Goal: Task Accomplishment & Management: Complete application form

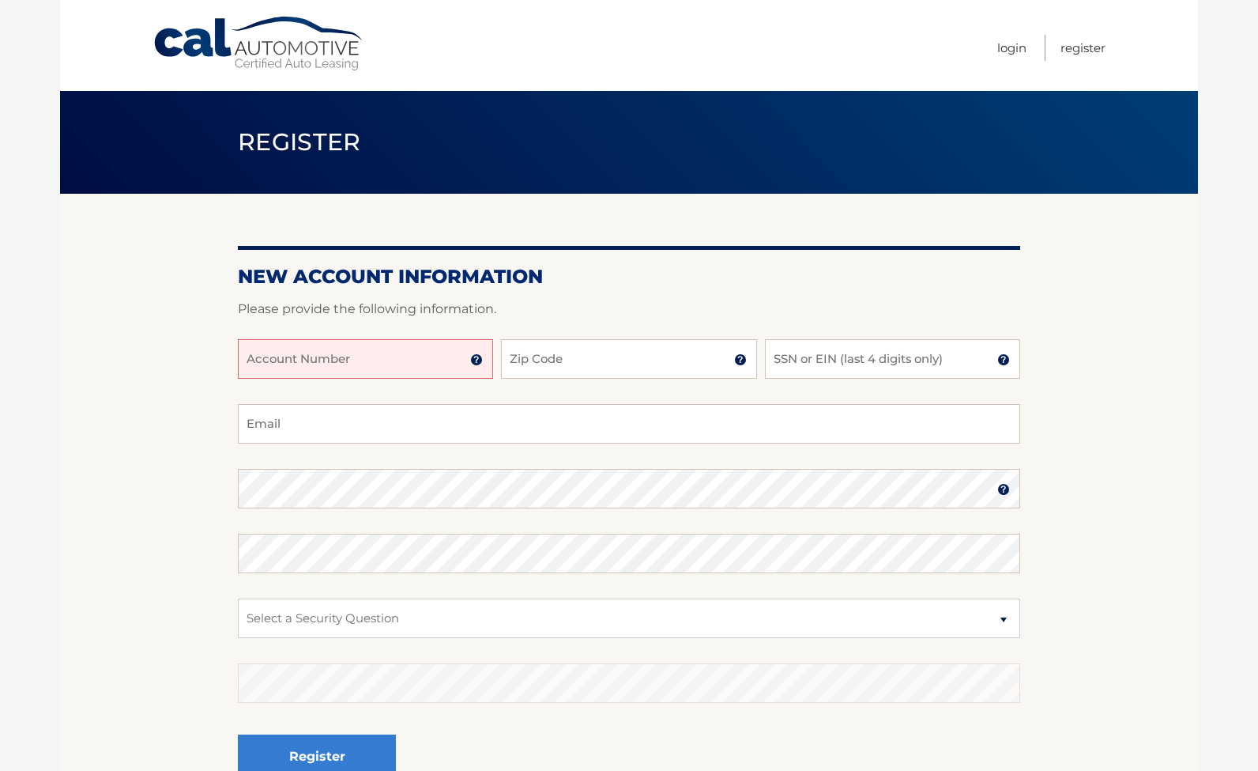
click at [443, 379] on input "Account Number" at bounding box center [365, 359] width 255 height 40
type input "44456000642"
click at [558, 379] on input "Zip Code" at bounding box center [628, 359] width 255 height 40
type input "10310"
click at [774, 377] on input "SSN or EIN (last 4 digits only)" at bounding box center [892, 359] width 255 height 40
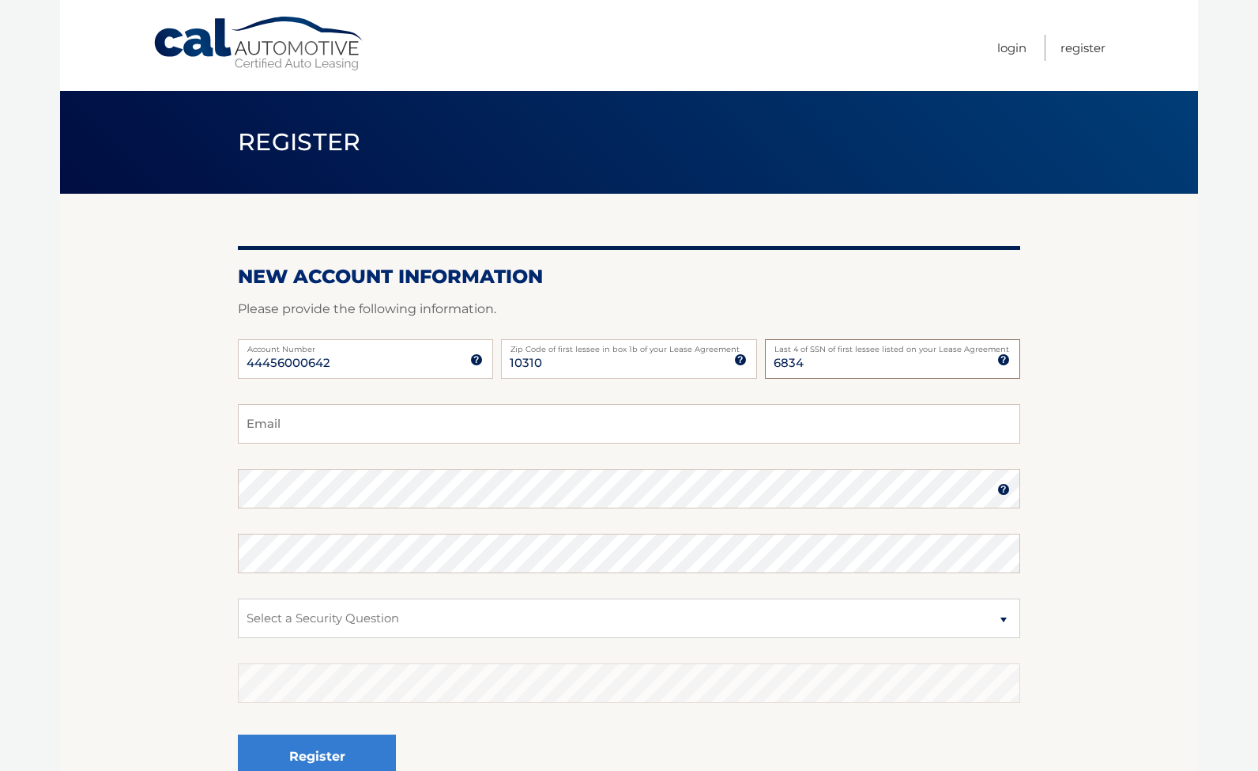
type input "6834"
click at [460, 443] on input "Email" at bounding box center [629, 424] width 782 height 40
type input "mattura1@aol.com"
click at [297, 638] on select "Select a Security Question What was the name of your elementary school? What is…" at bounding box center [629, 618] width 782 height 40
select select "2"
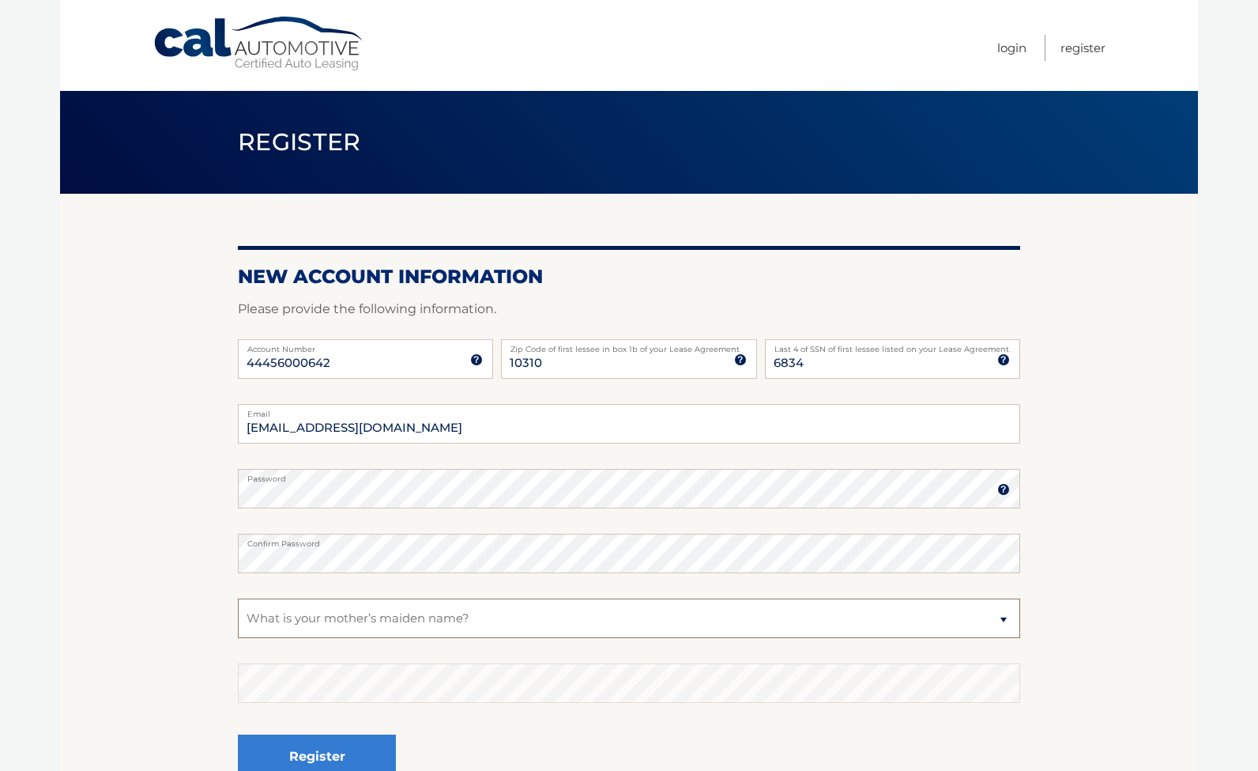
click at [238, 626] on select "Select a Security Question What was the name of your elementary school? What is…" at bounding box center [629, 618] width 782 height 40
click at [319, 638] on select "Select a Security Question What was the name of your elementary school? What is…" at bounding box center [629, 618] width 782 height 40
click at [238, 626] on select "Select a Security Question What was the name of your elementary school? What is…" at bounding box center [629, 618] width 782 height 40
click at [281, 638] on select "Select a Security Question What was the name of your elementary school? What is…" at bounding box center [629, 618] width 782 height 40
select select "2"
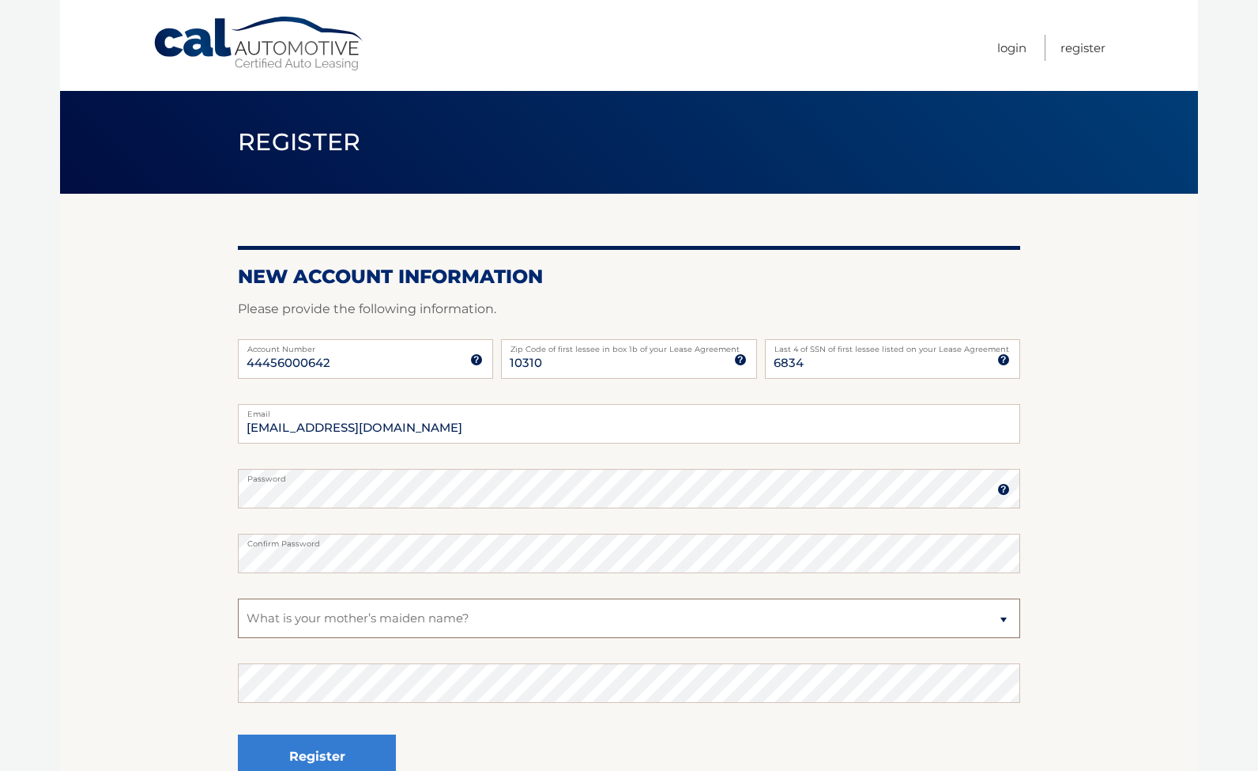
click at [238, 626] on select "Select a Security Question What was the name of your elementary school? What is…" at bounding box center [629, 618] width 782 height 40
click at [296, 638] on select "Select a Security Question What was the name of your elementary school? What is…" at bounding box center [629, 618] width 782 height 40
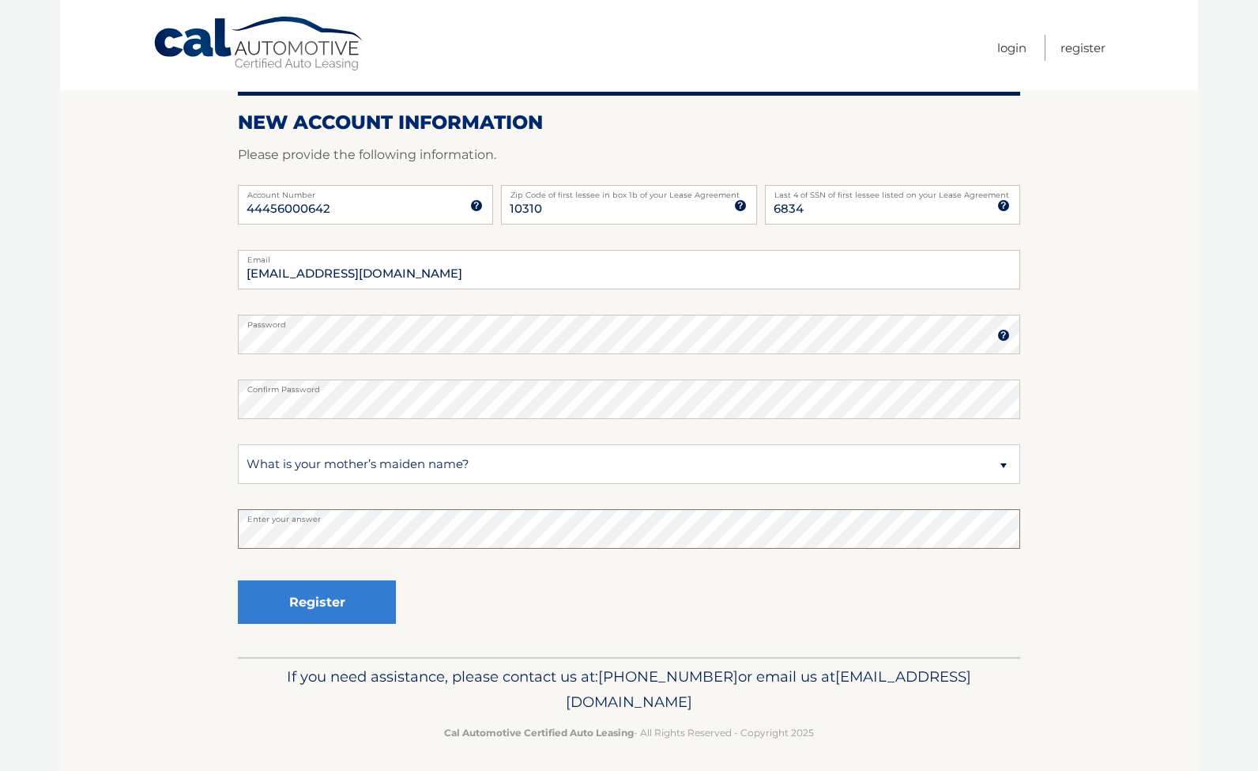
scroll to position [213, 0]
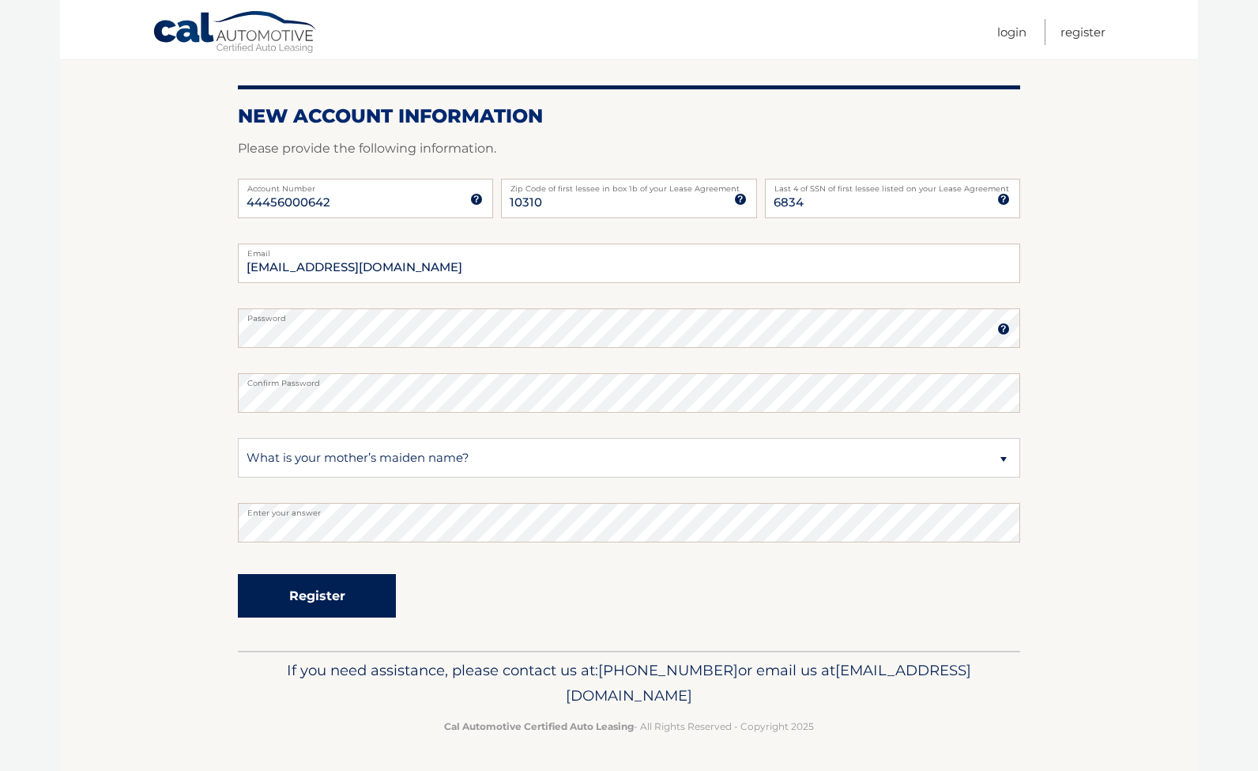
click at [330, 586] on button "Register" at bounding box center [317, 595] width 158 height 43
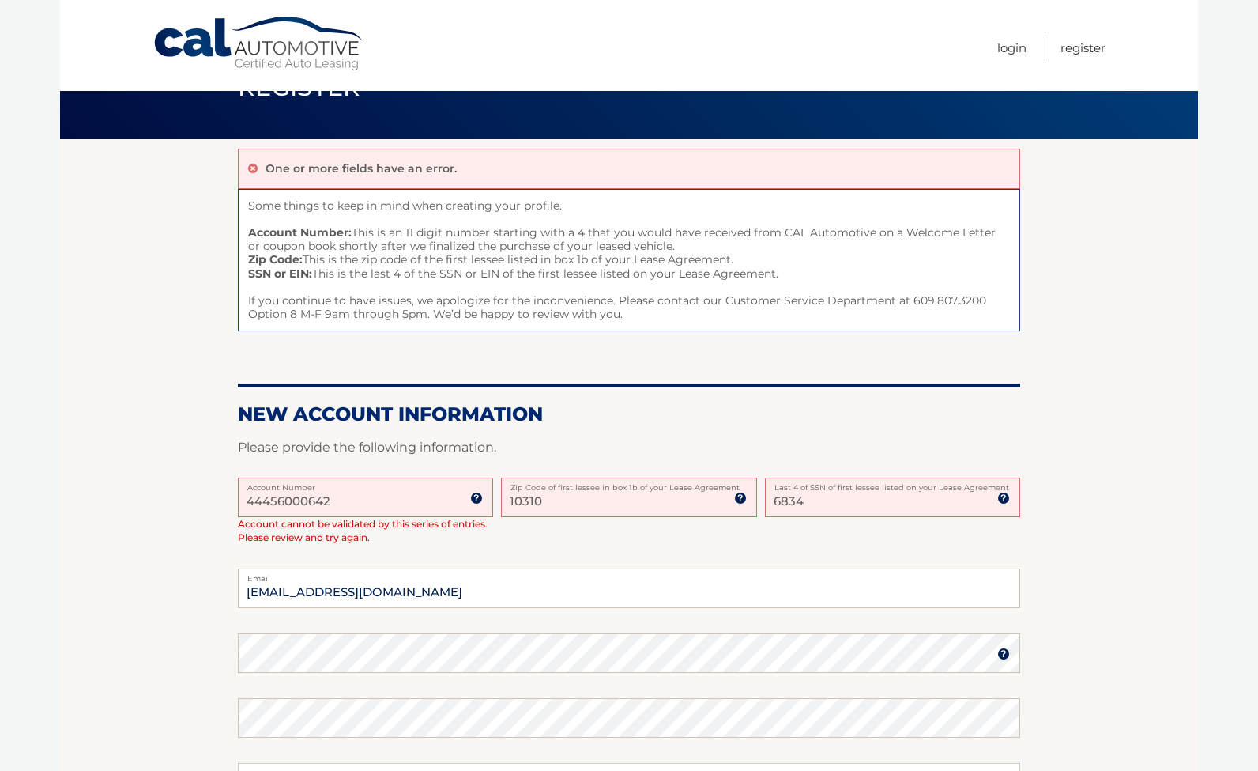
scroll to position [148, 0]
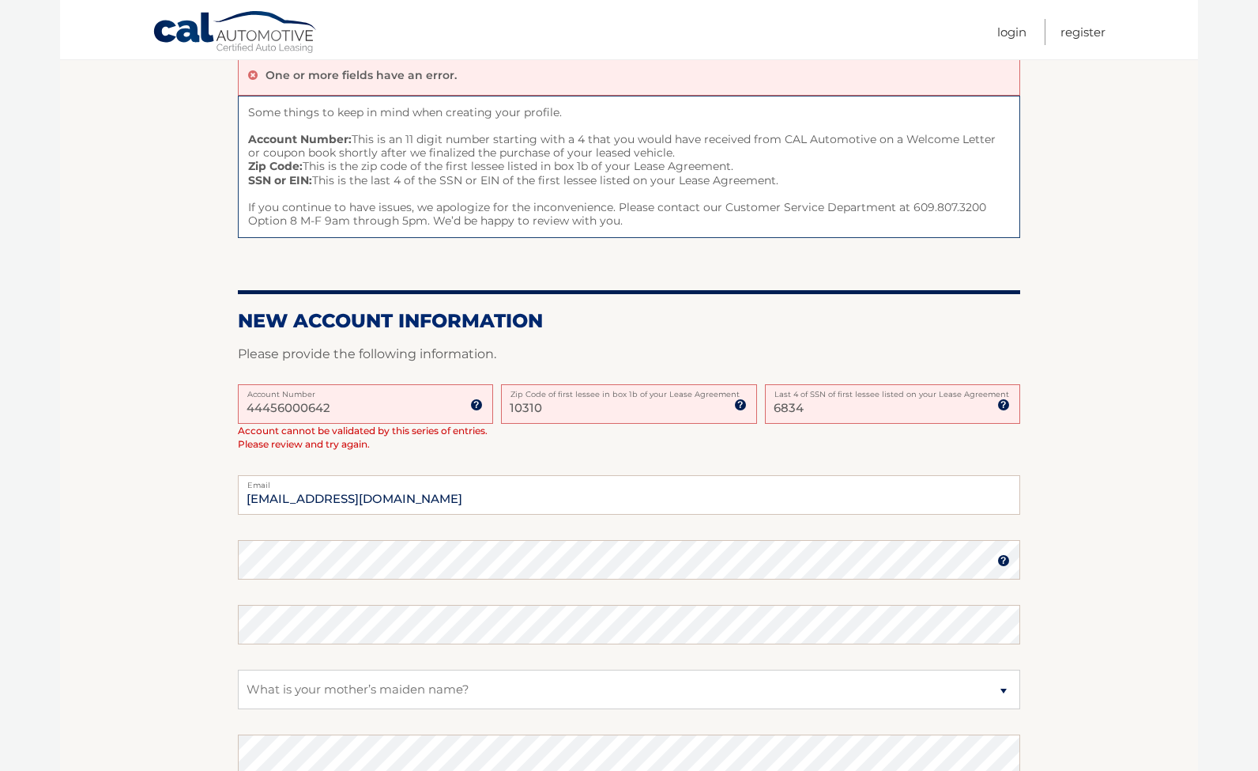
click at [398, 424] on input "44456000642" at bounding box center [365, 404] width 255 height 40
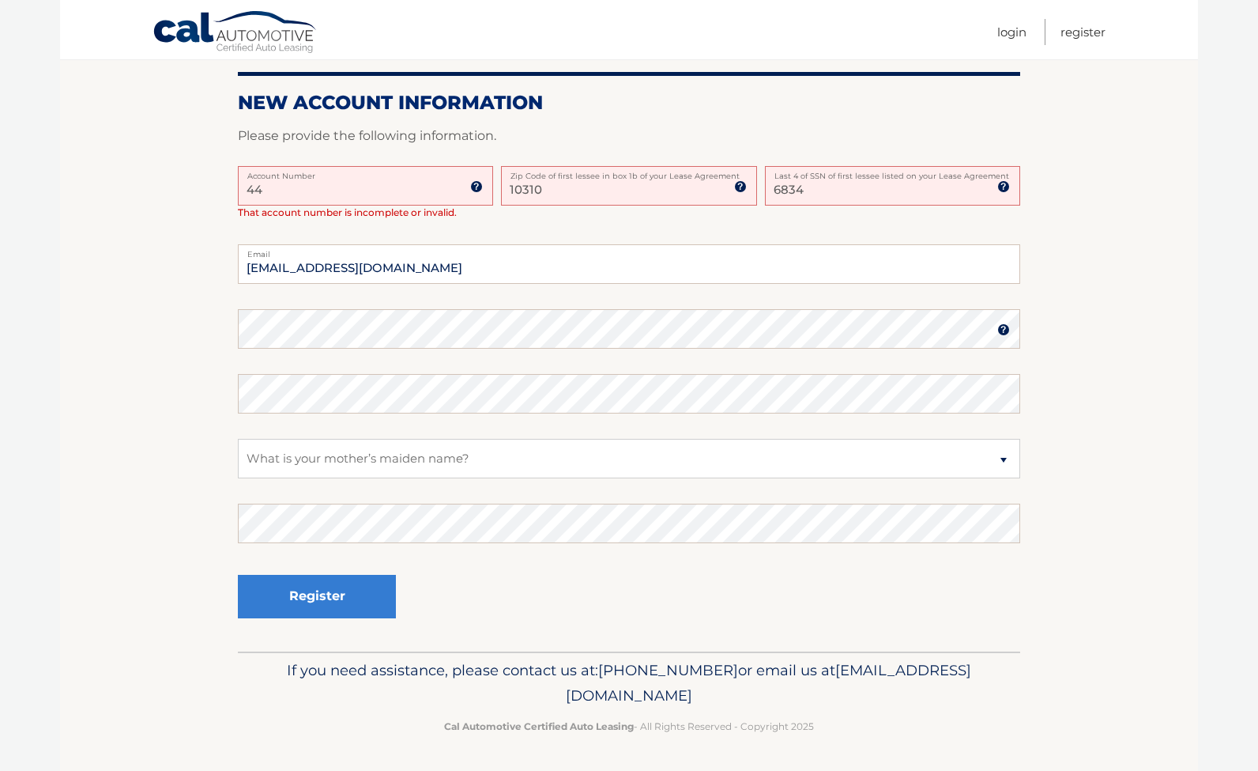
type input "4"
type input "44456000642"
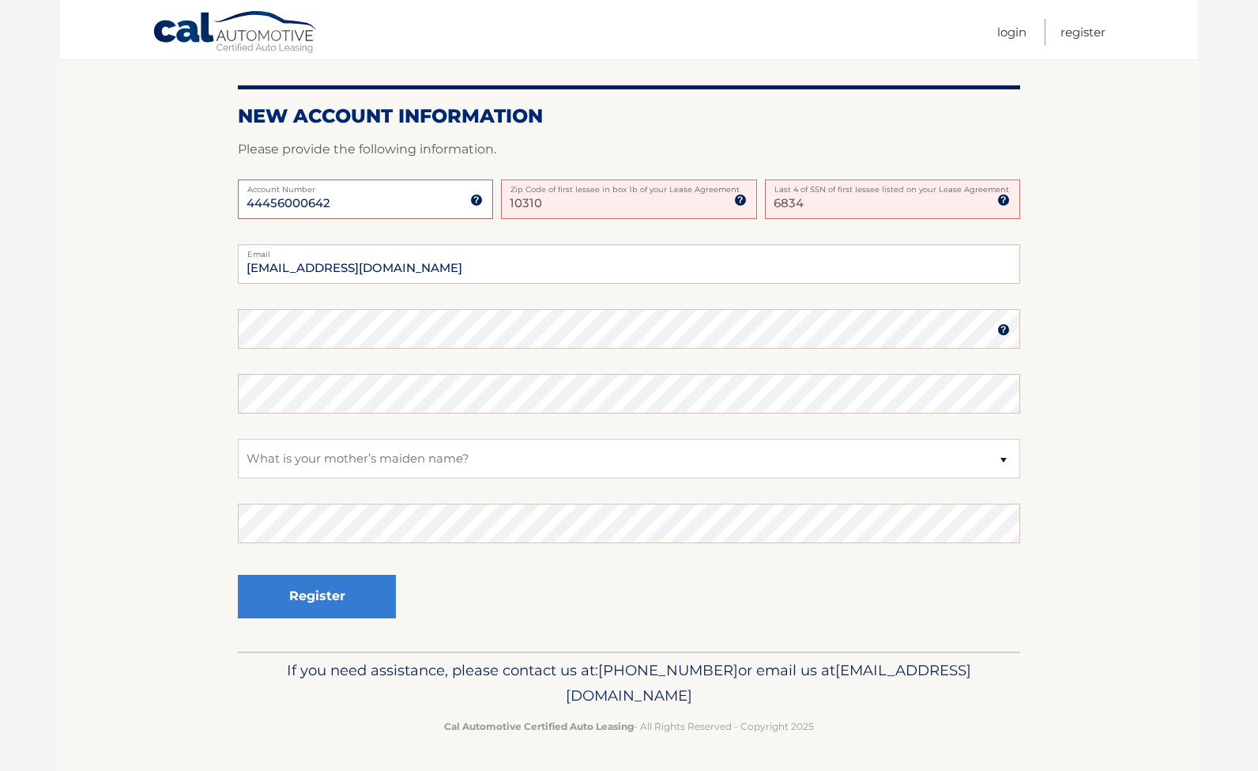
scroll to position [530, 0]
click at [315, 583] on button "Register" at bounding box center [317, 596] width 158 height 43
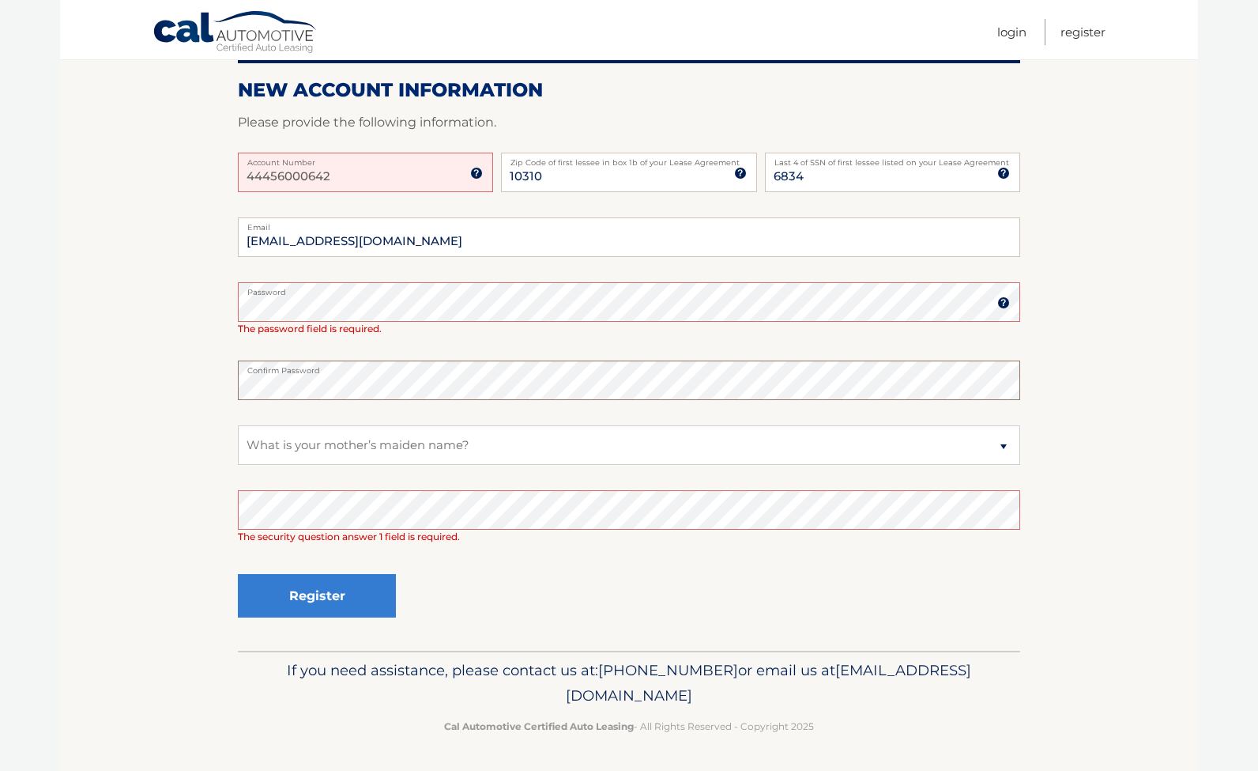
scroll to position [257, 0]
click at [337, 617] on button "Register" at bounding box center [317, 595] width 158 height 43
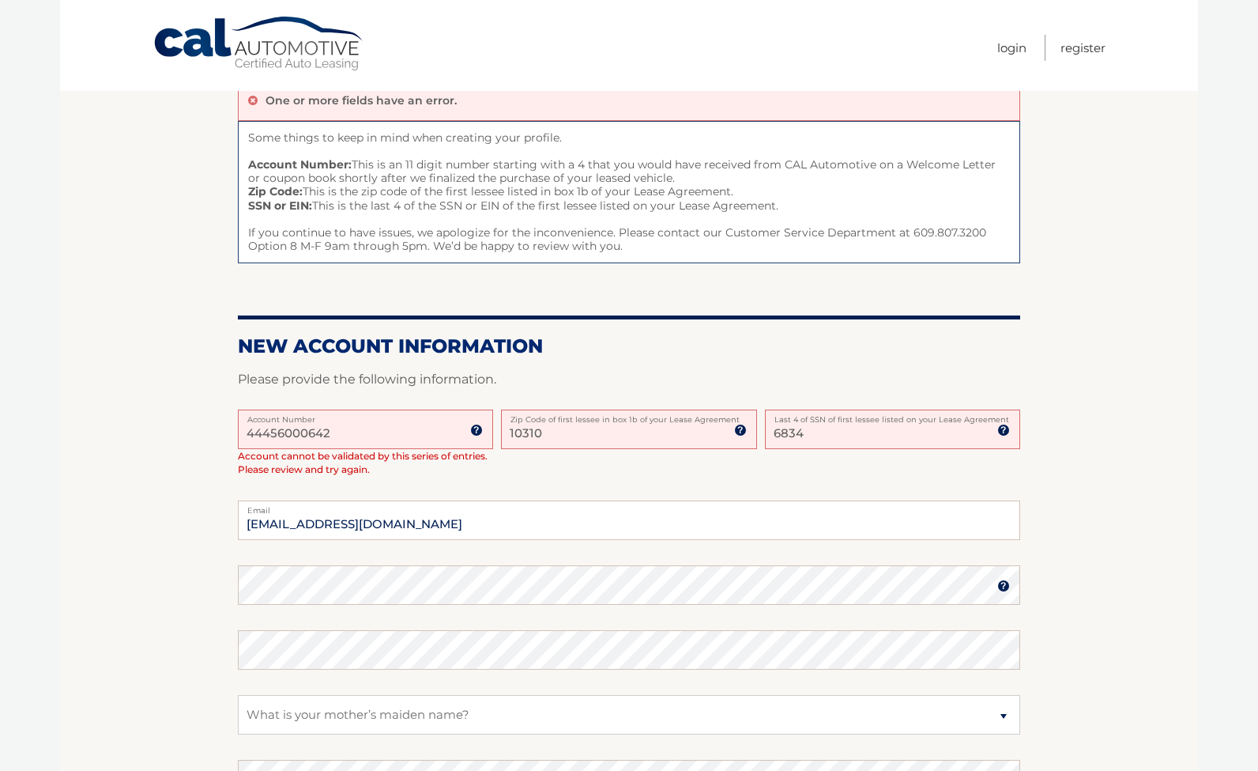
scroll to position [144, 0]
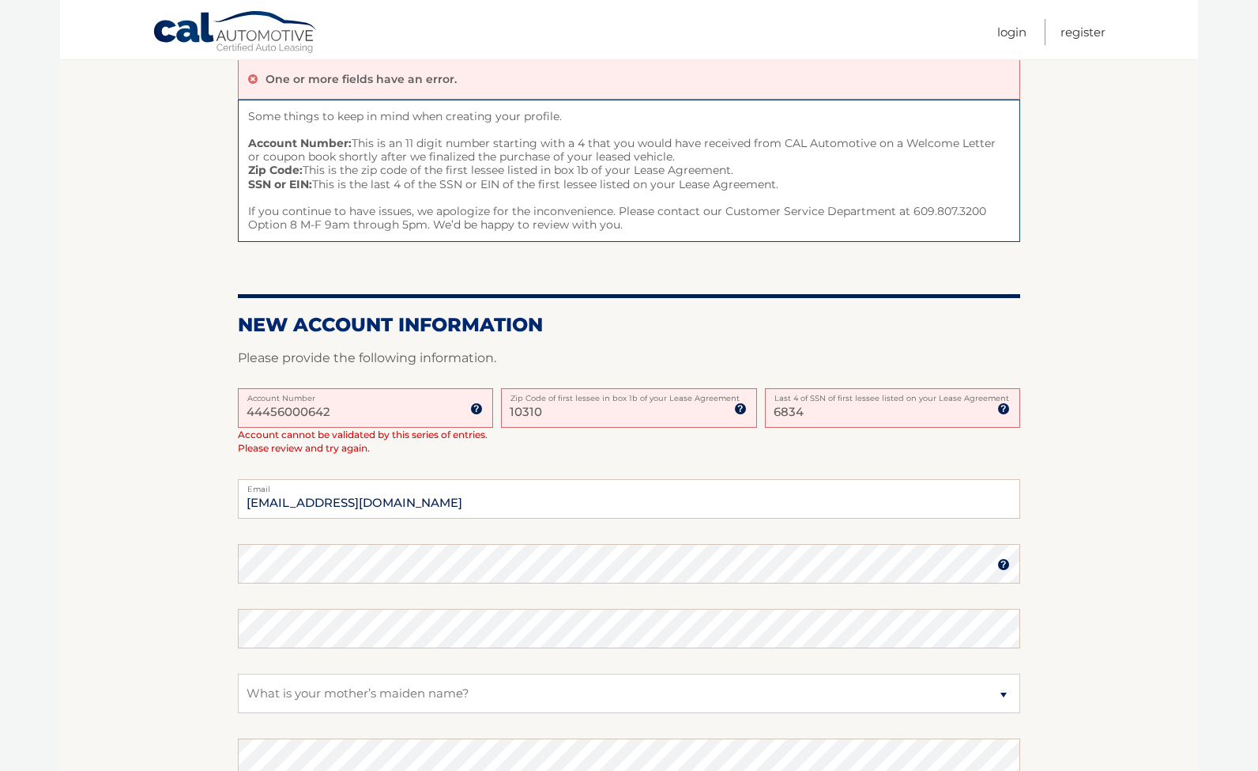
click at [420, 401] on label "Account Number" at bounding box center [365, 394] width 255 height 13
click at [420, 428] on input "44456000642" at bounding box center [365, 408] width 255 height 40
click at [244, 428] on input "44456000642" at bounding box center [365, 408] width 255 height 40
click at [247, 428] on input "44456000642" at bounding box center [365, 408] width 255 height 40
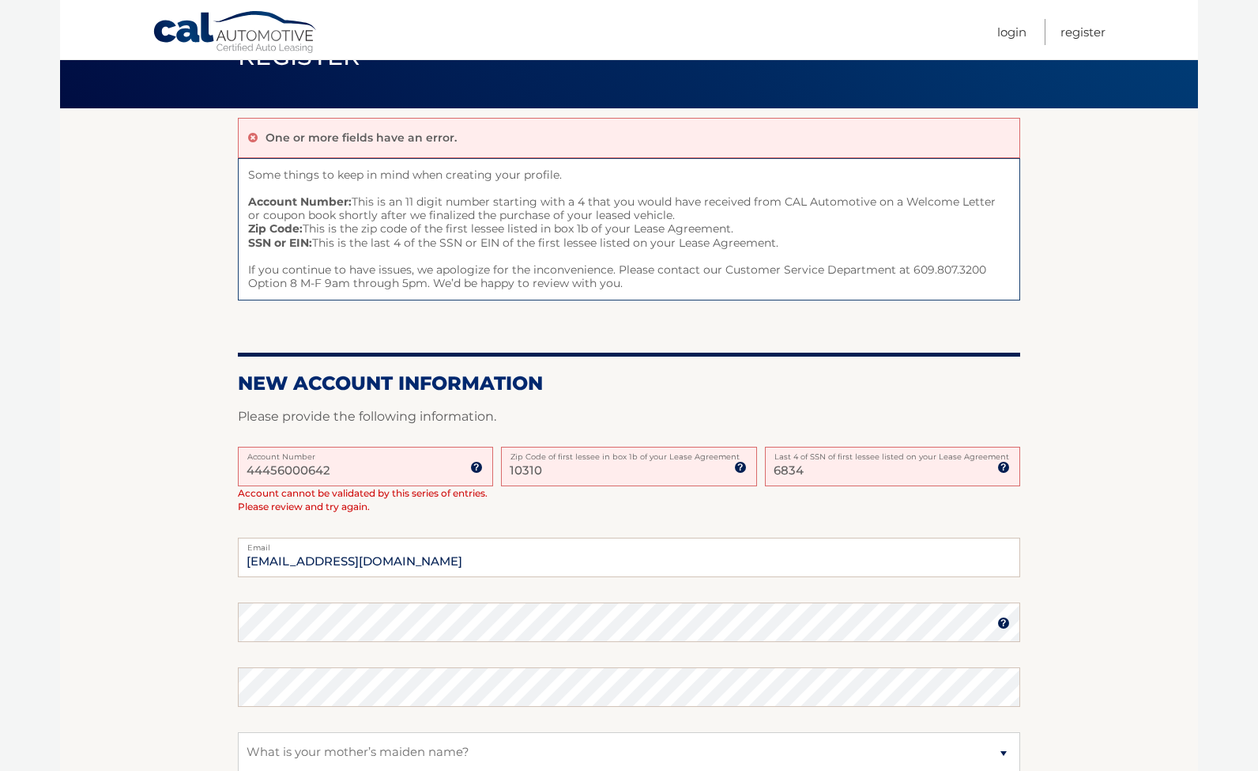
scroll to position [0, 0]
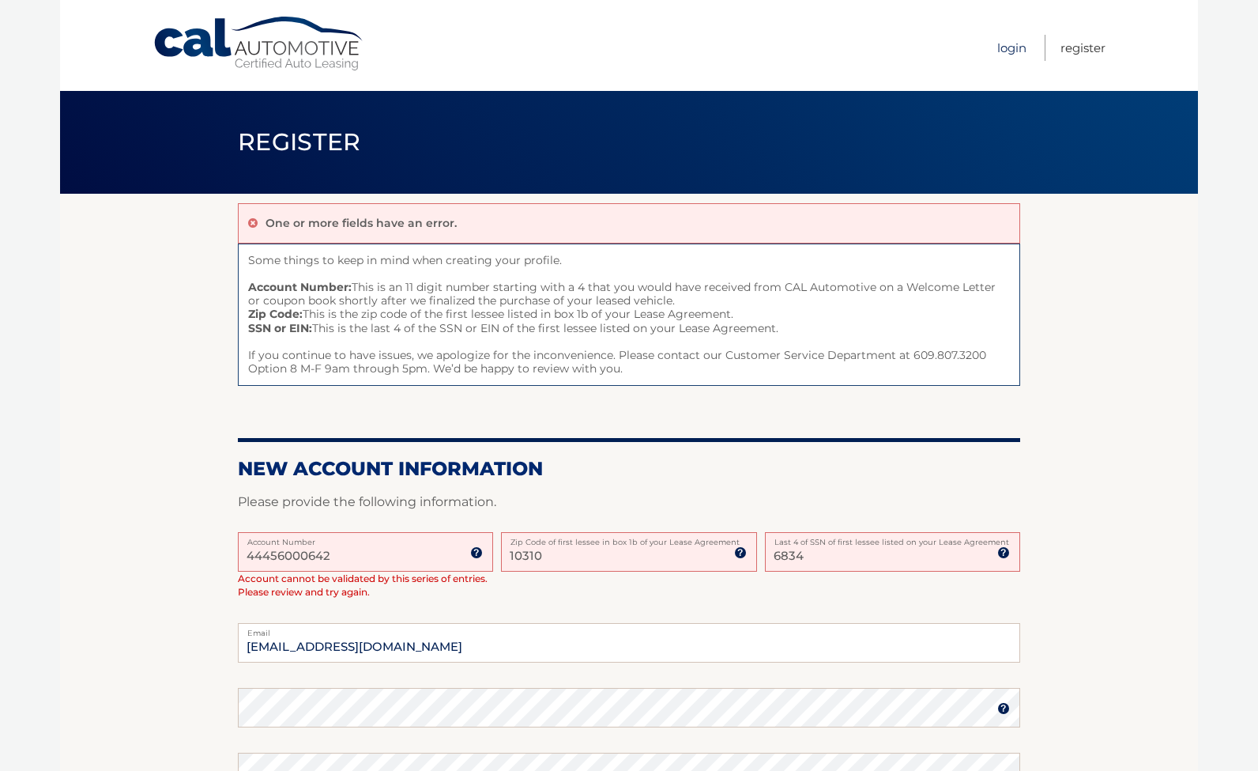
click at [997, 47] on link "Login" at bounding box center [1011, 48] width 29 height 26
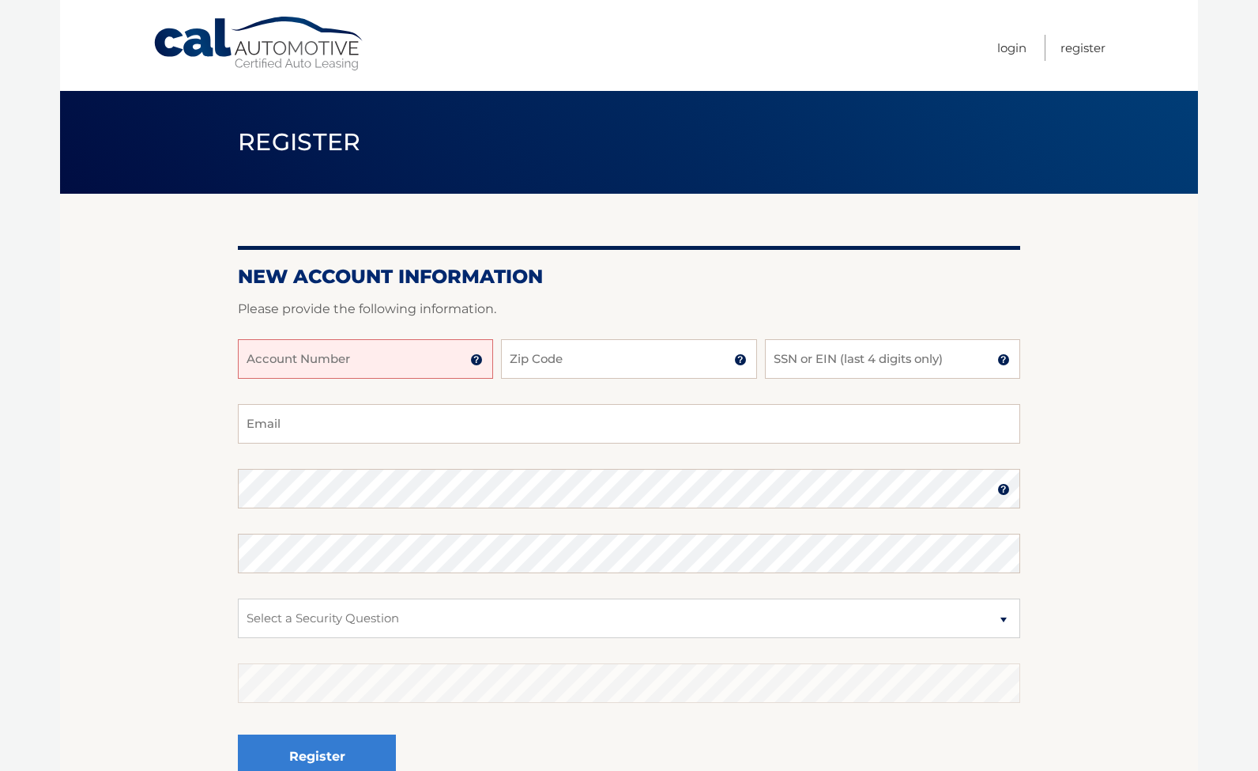
click at [391, 379] on input "Account Number" at bounding box center [365, 359] width 255 height 40
click at [344, 379] on input "Account Number" at bounding box center [365, 359] width 255 height 40
type input "44456000642"
click at [582, 379] on input "Zip Code" at bounding box center [628, 359] width 255 height 40
type input "10310"
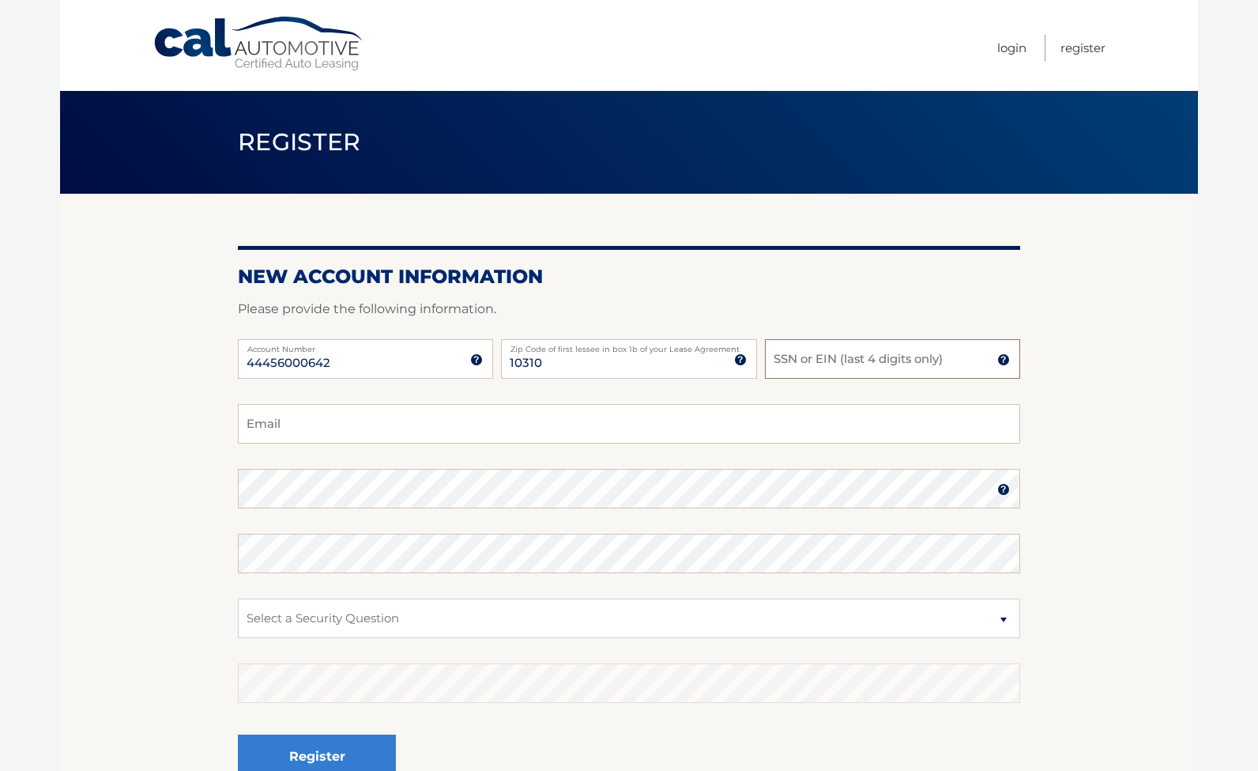
click at [790, 379] on input "SSN or EIN (last 4 digits only)" at bounding box center [892, 359] width 255 height 40
type input "5923"
click at [501, 443] on input "Email" at bounding box center [629, 424] width 782 height 40
type input "[EMAIL_ADDRESS][DOMAIN_NAME]"
click at [270, 638] on select "Select a Security Question What was the name of your elementary school? What is…" at bounding box center [629, 618] width 782 height 40
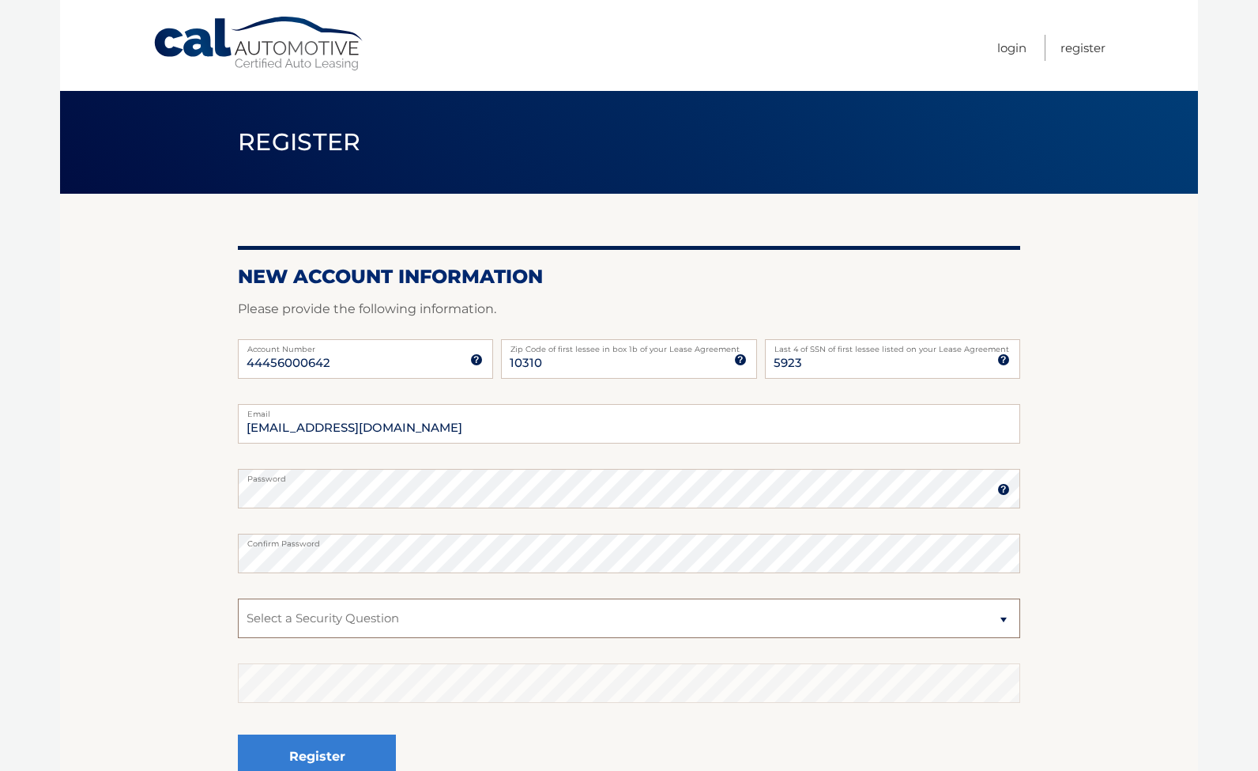
select select "2"
click at [238, 626] on select "Select a Security Question What was the name of your elementary school? What is…" at bounding box center [629, 618] width 782 height 40
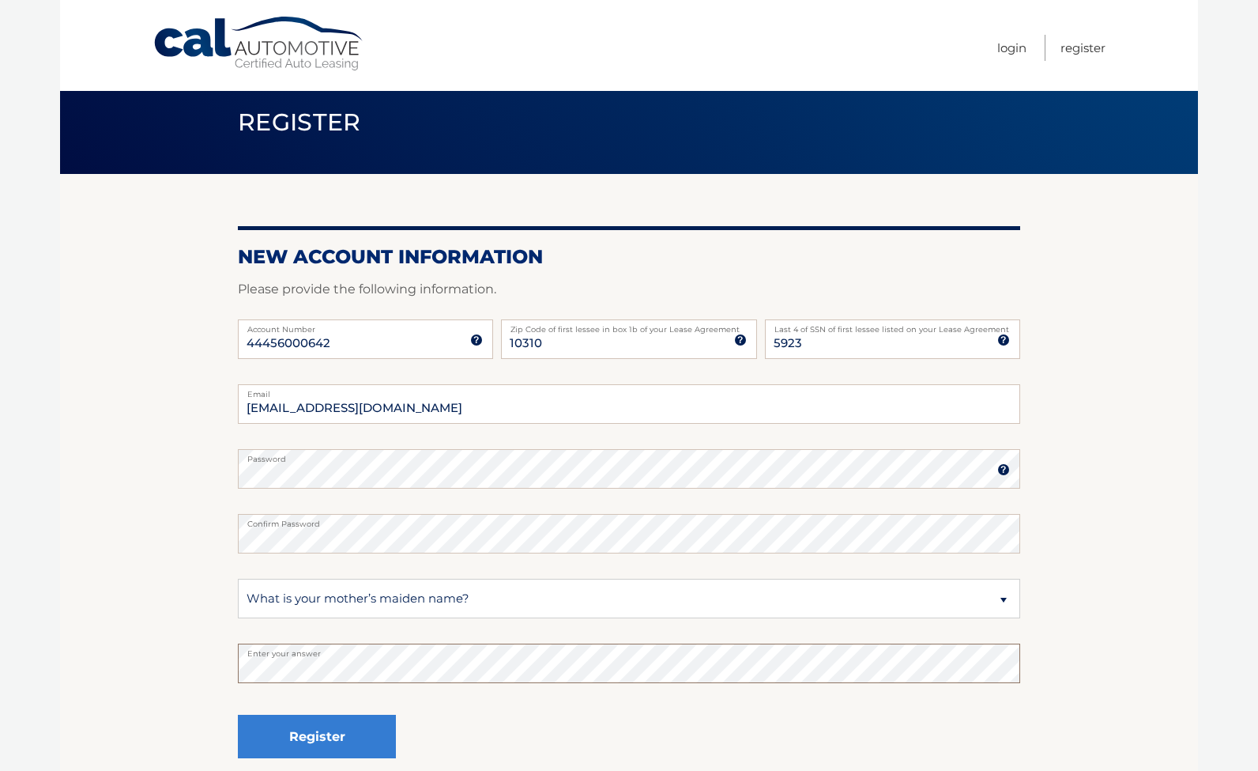
scroll to position [213, 0]
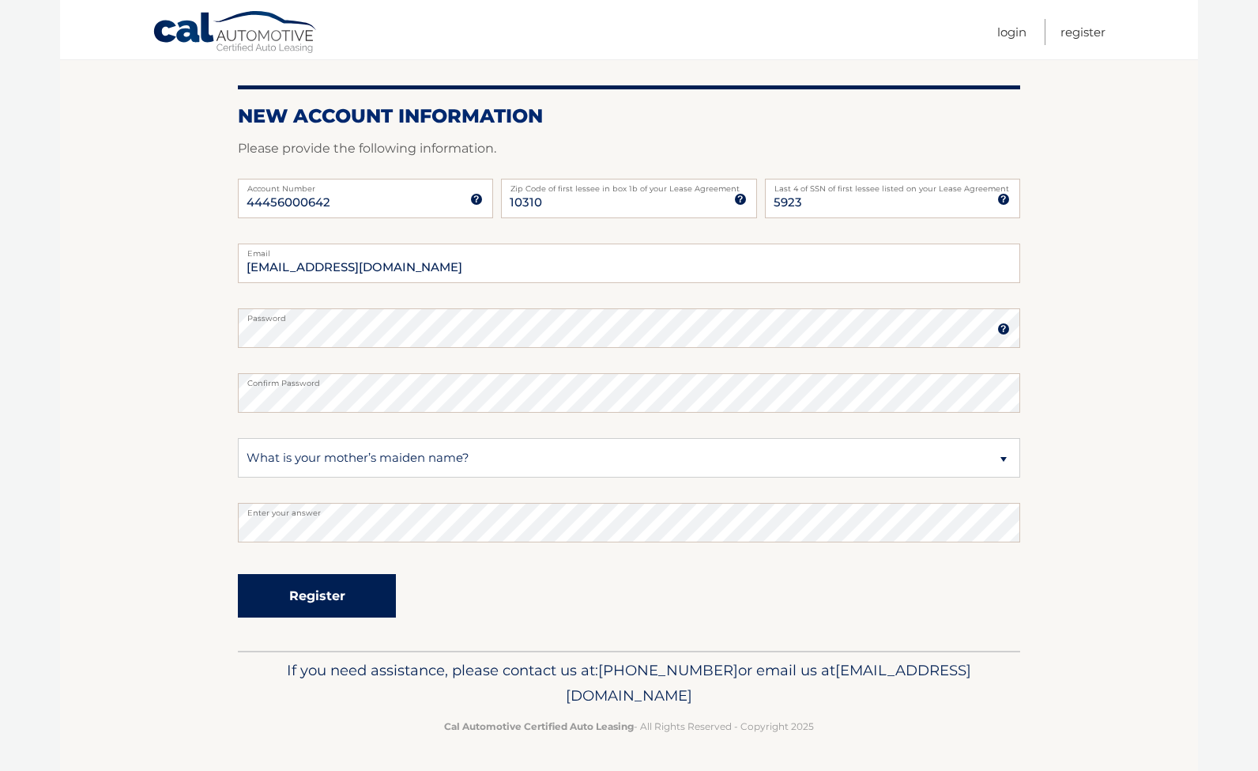
click at [330, 575] on button "Register" at bounding box center [317, 595] width 158 height 43
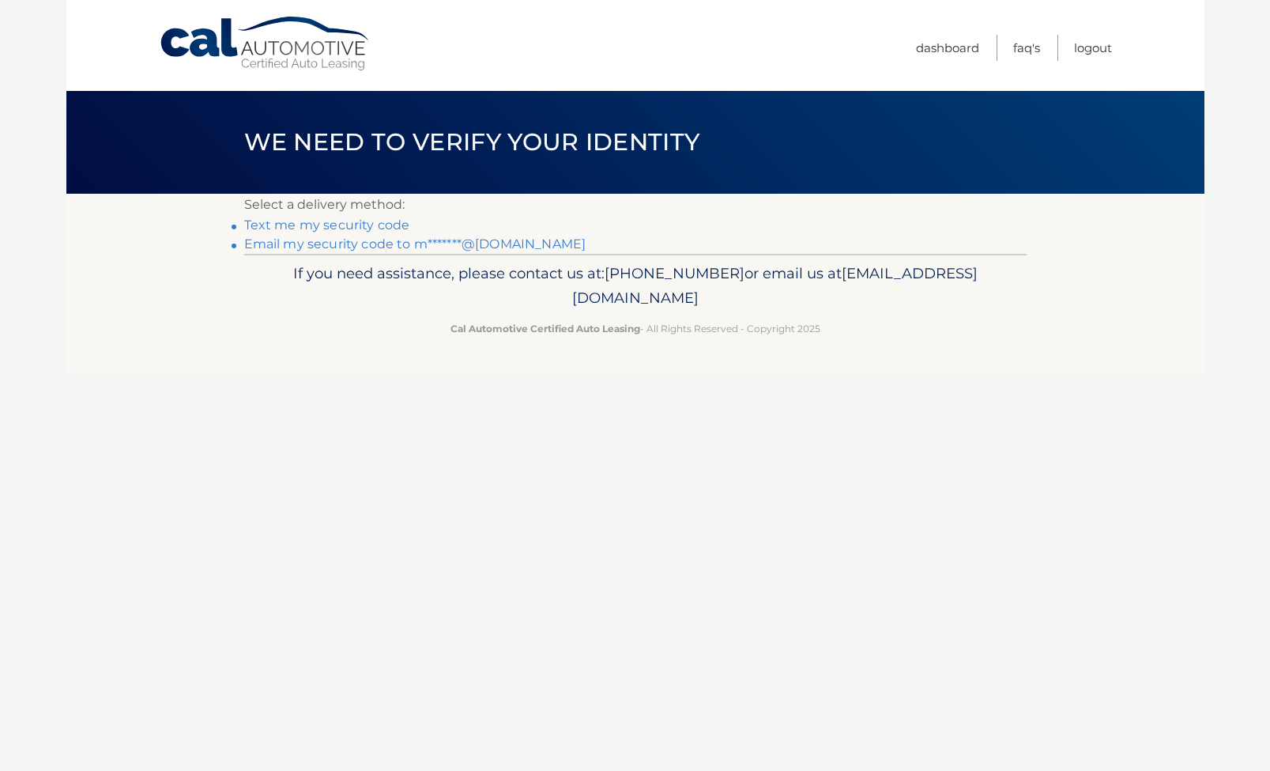
click at [352, 232] on link "Text me my security code" at bounding box center [327, 224] width 166 height 15
click at [349, 251] on link "Email my security code to m*******@aol.com" at bounding box center [415, 243] width 342 height 15
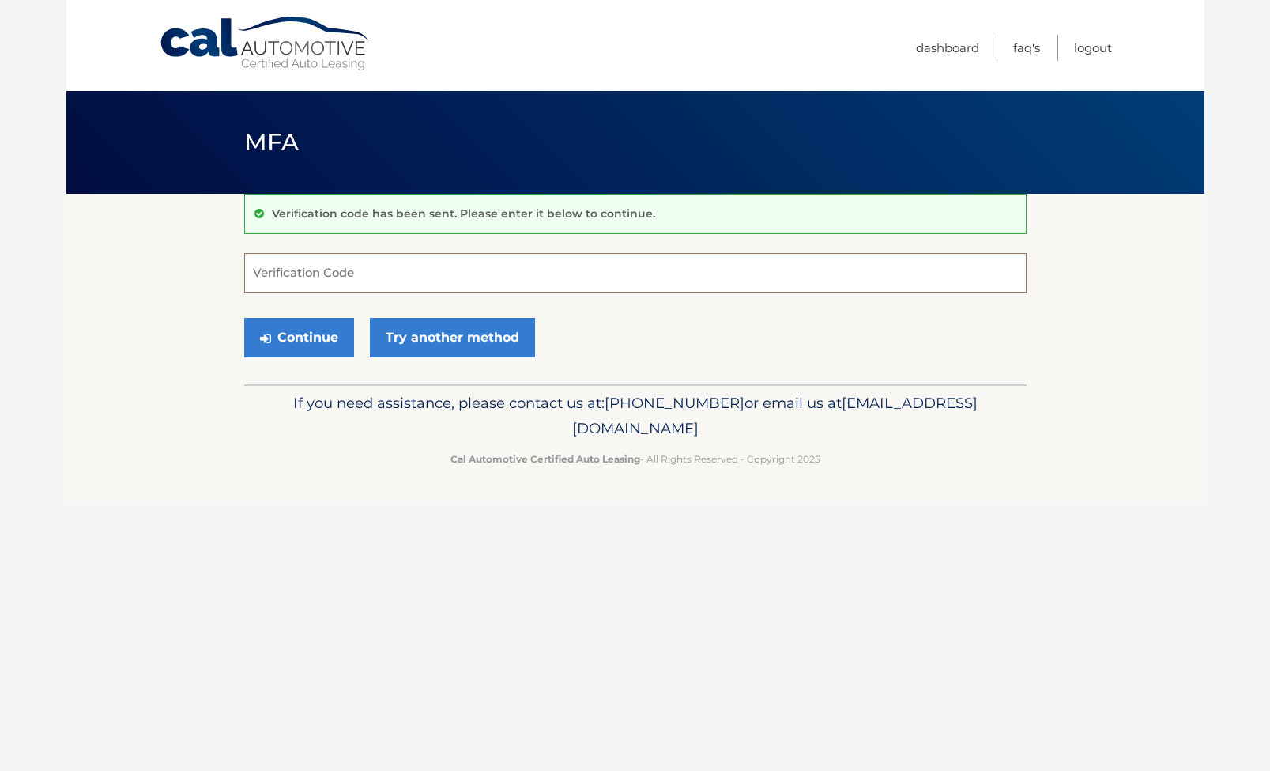
click at [357, 285] on input "Verification Code" at bounding box center [635, 273] width 782 height 40
type input "977098"
click at [316, 357] on button "Continue" at bounding box center [299, 338] width 110 height 40
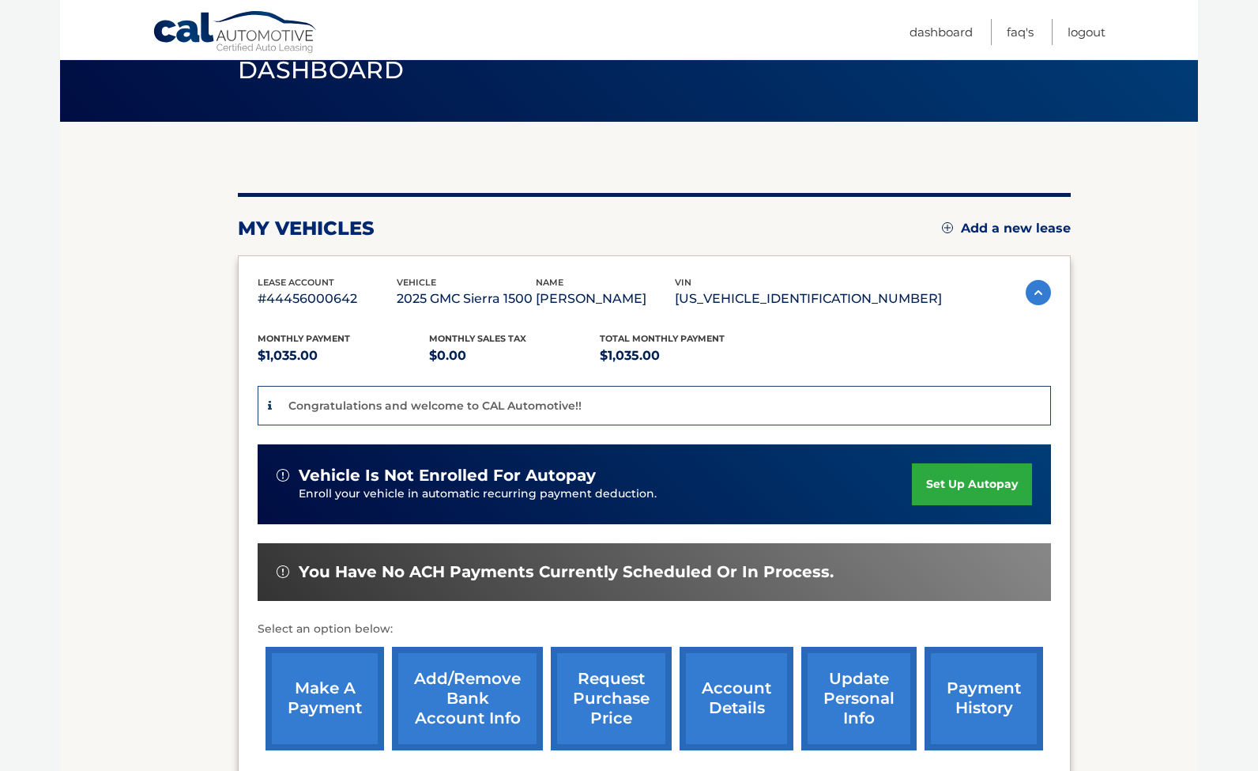
scroll to position [146, 0]
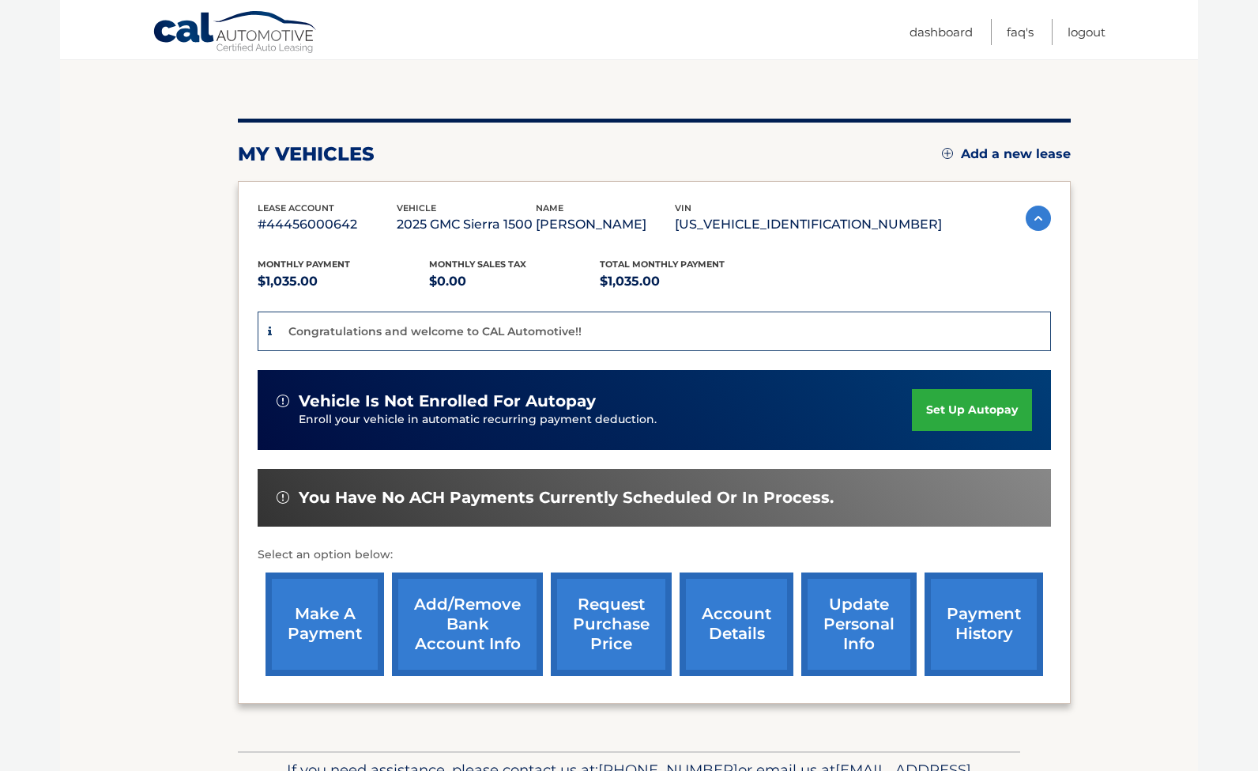
click at [953, 417] on link "set up autopay" at bounding box center [972, 410] width 120 height 42
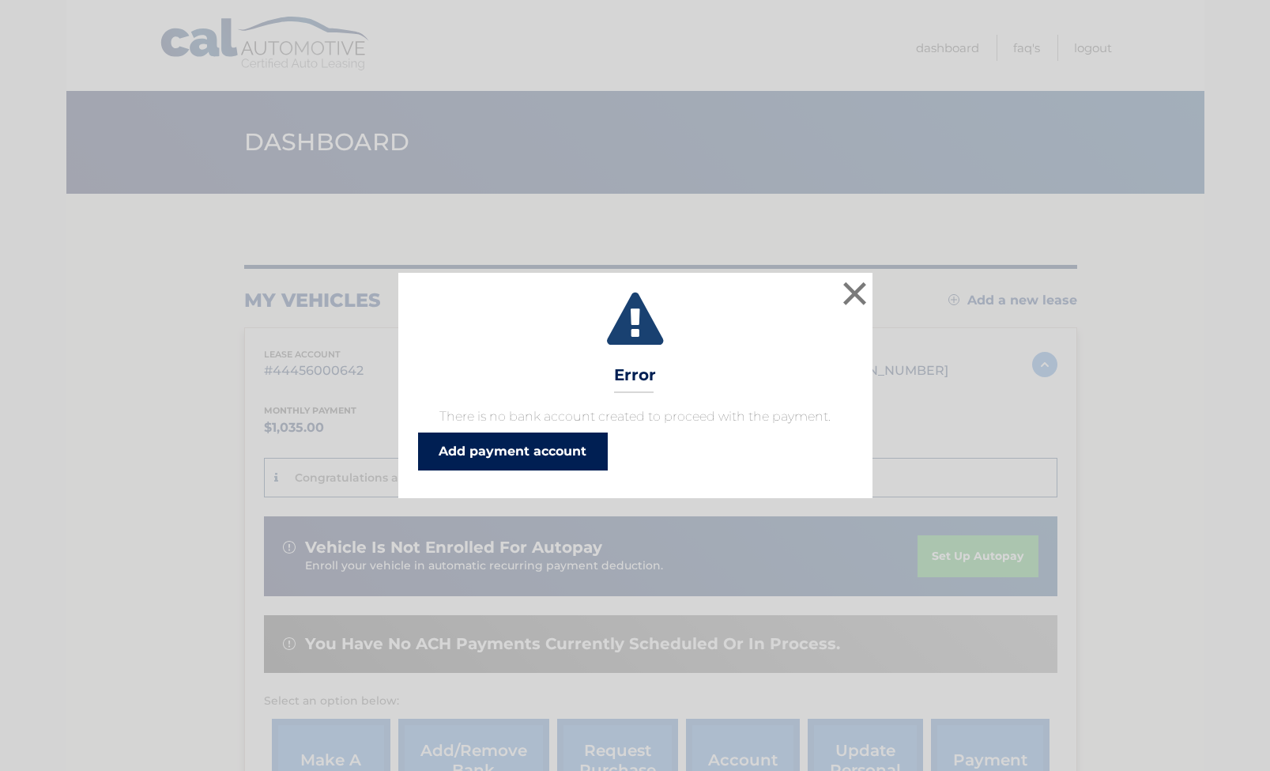
click at [571, 470] on link "Add payment account" at bounding box center [513, 451] width 190 height 38
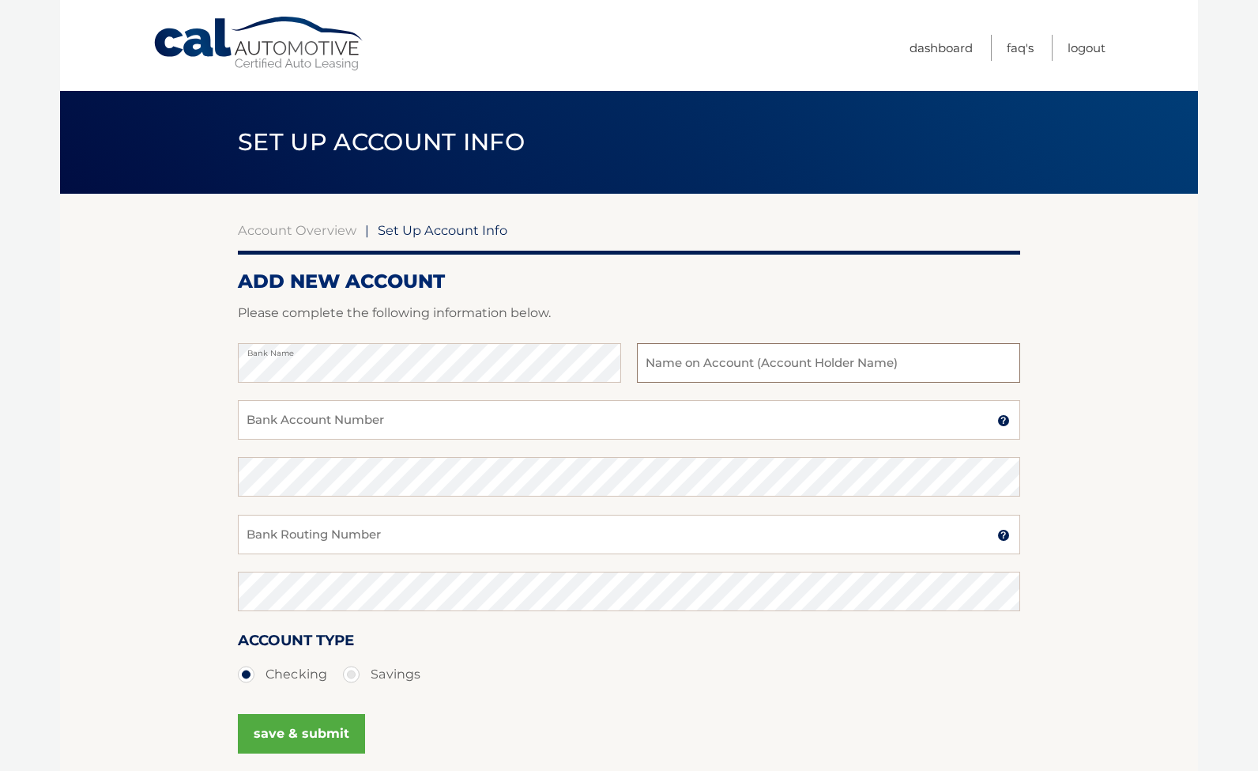
click at [682, 383] on input "text" at bounding box center [828, 363] width 383 height 40
click at [474, 439] on input "Bank Account Number" at bounding box center [629, 420] width 782 height 40
click at [782, 383] on input "Edward G Mattura" at bounding box center [828, 363] width 383 height 40
type input "E"
type input "75 Victory Blvd LLC"
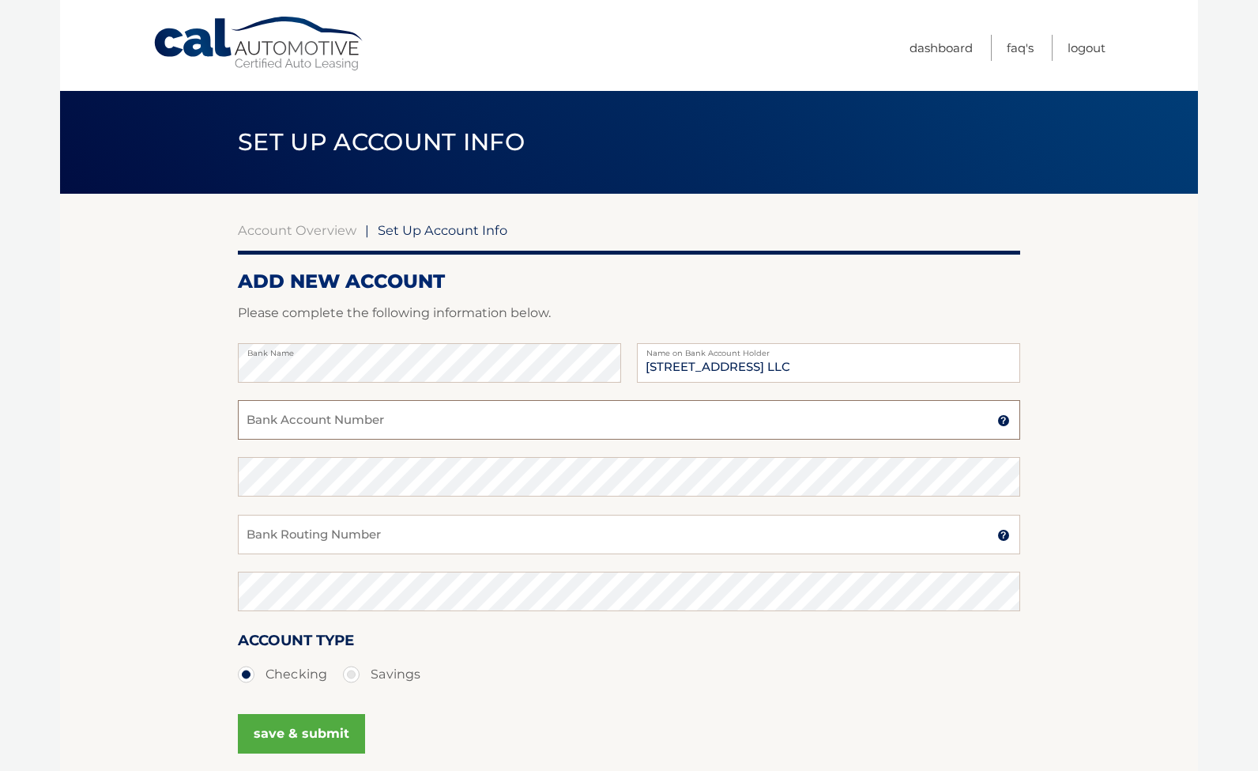
click at [449, 439] on input "Bank Account Number" at bounding box center [629, 420] width 782 height 40
type input "483049523699"
click at [322, 554] on input "Bank Routing Number" at bounding box center [629, 535] width 782 height 40
type input "021000322"
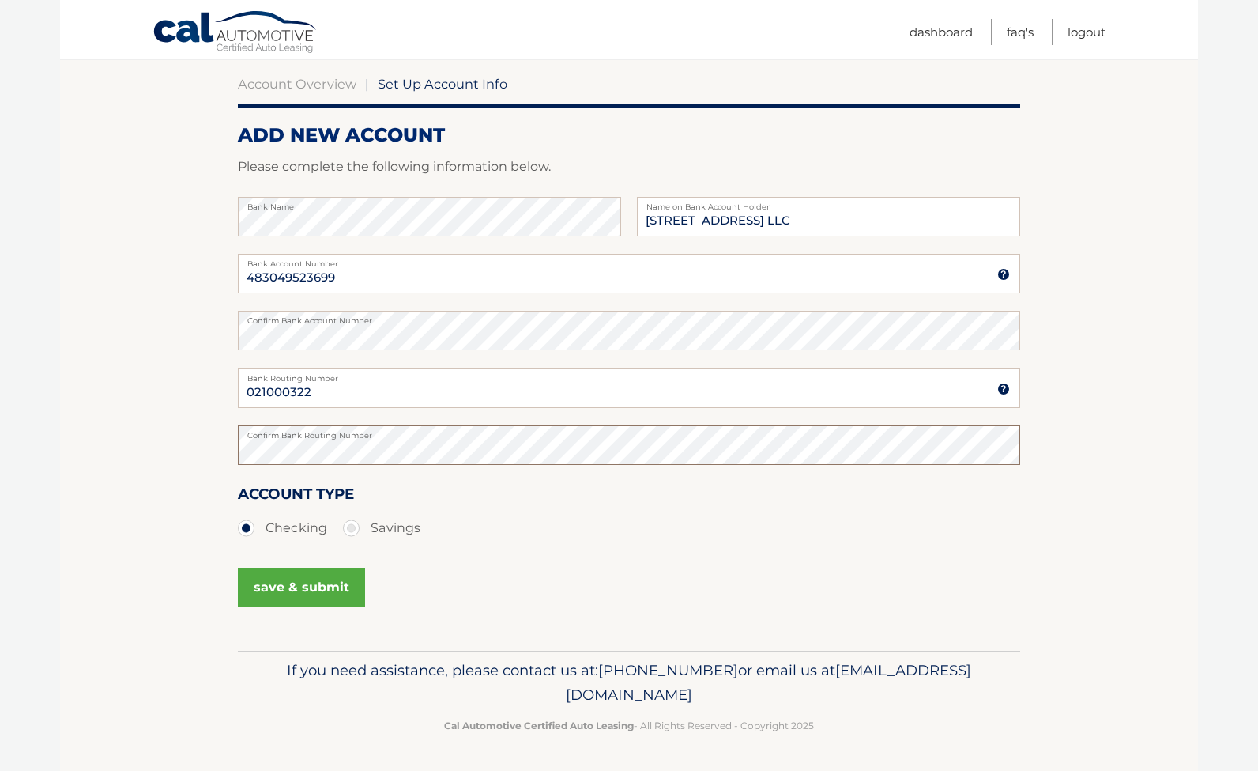
scroll to position [284, 0]
click at [349, 567] on button "save & submit" at bounding box center [301, 587] width 127 height 40
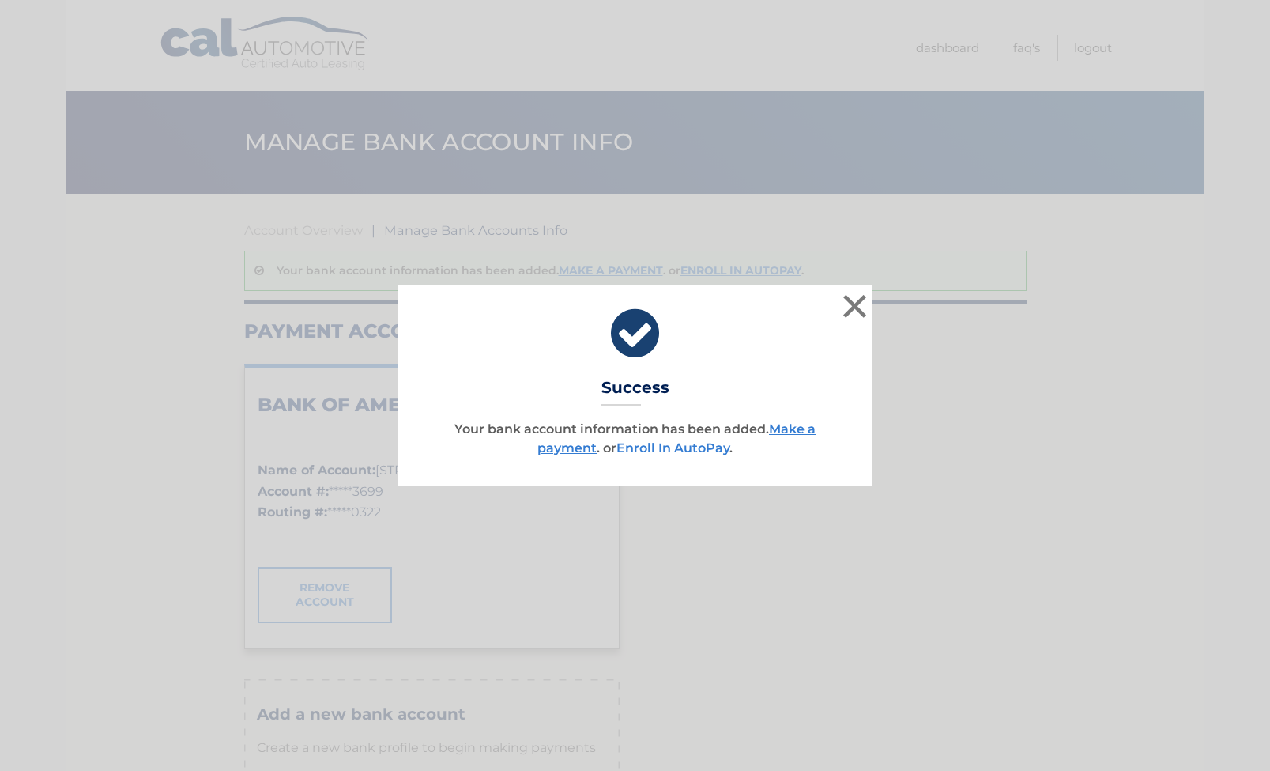
click at [729, 446] on link "Enroll In AutoPay" at bounding box center [672, 447] width 113 height 15
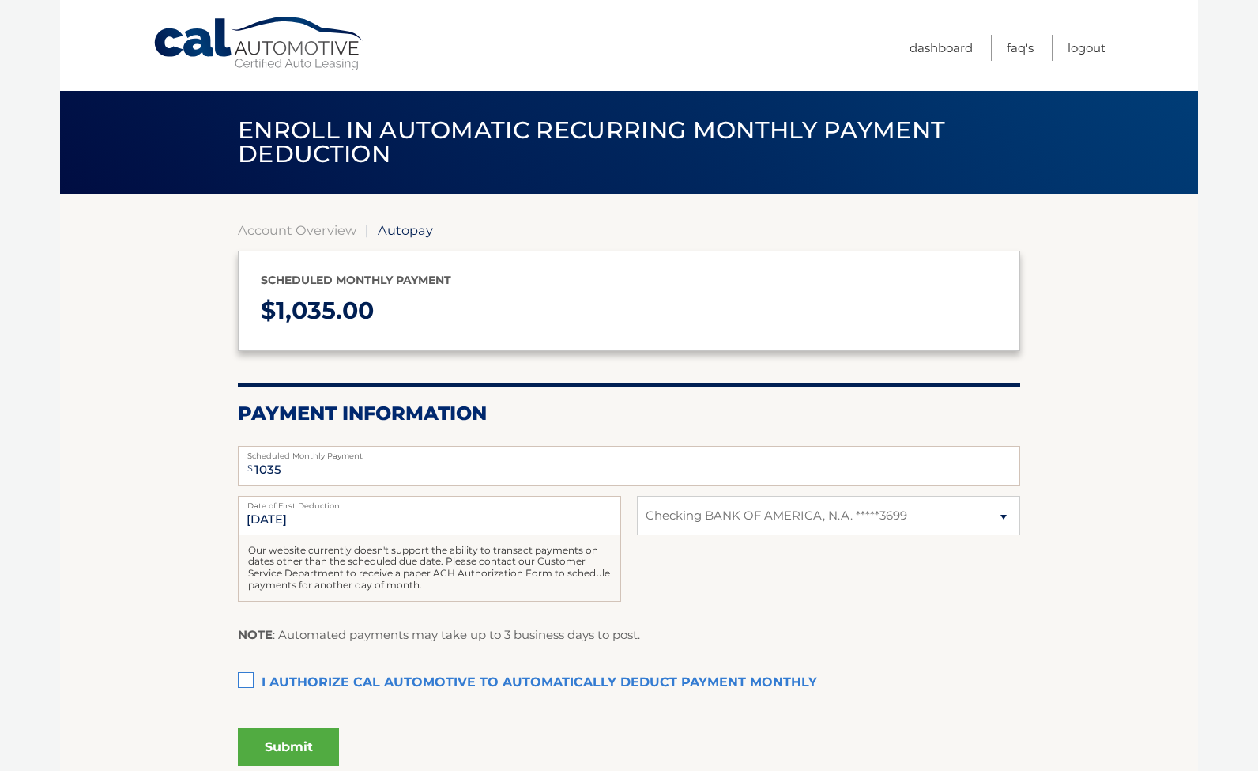
select select "YjljYzBjYjItMWRmMi00N2FiLWExOTgtMzU5MjFhODI2ZDA1"
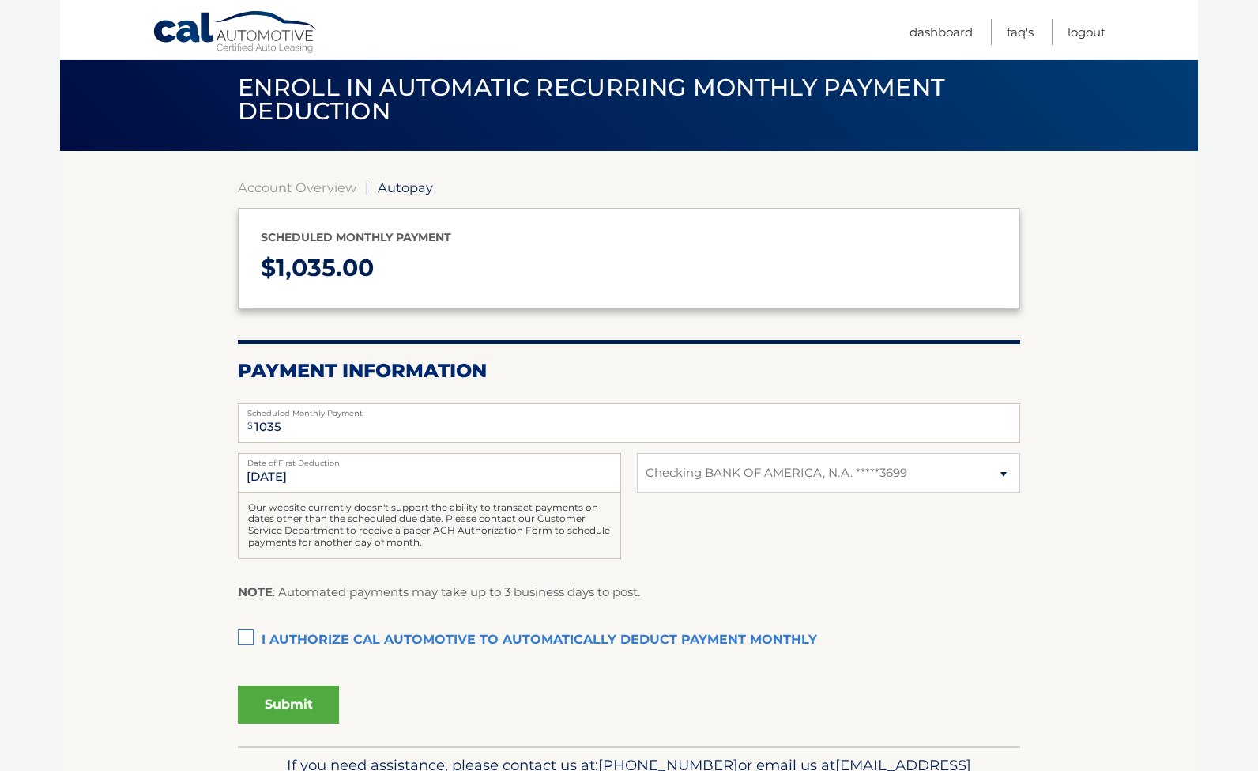
scroll to position [128, 0]
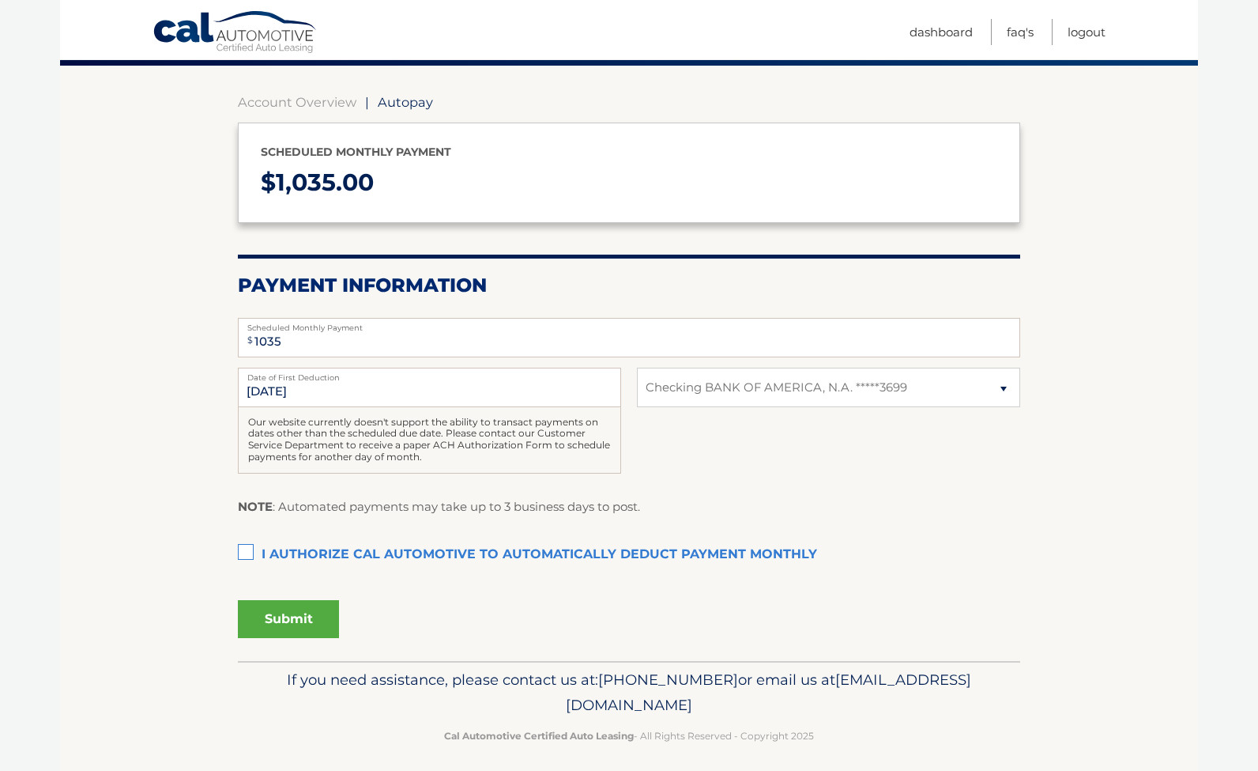
click at [246, 571] on label "I authorize cal automotive to automatically deduct payment monthly This checkbo…" at bounding box center [629, 555] width 782 height 32
click at [0, 0] on input "I authorize cal automotive to automatically deduct payment monthly This checkbo…" at bounding box center [0, 0] width 0 height 0
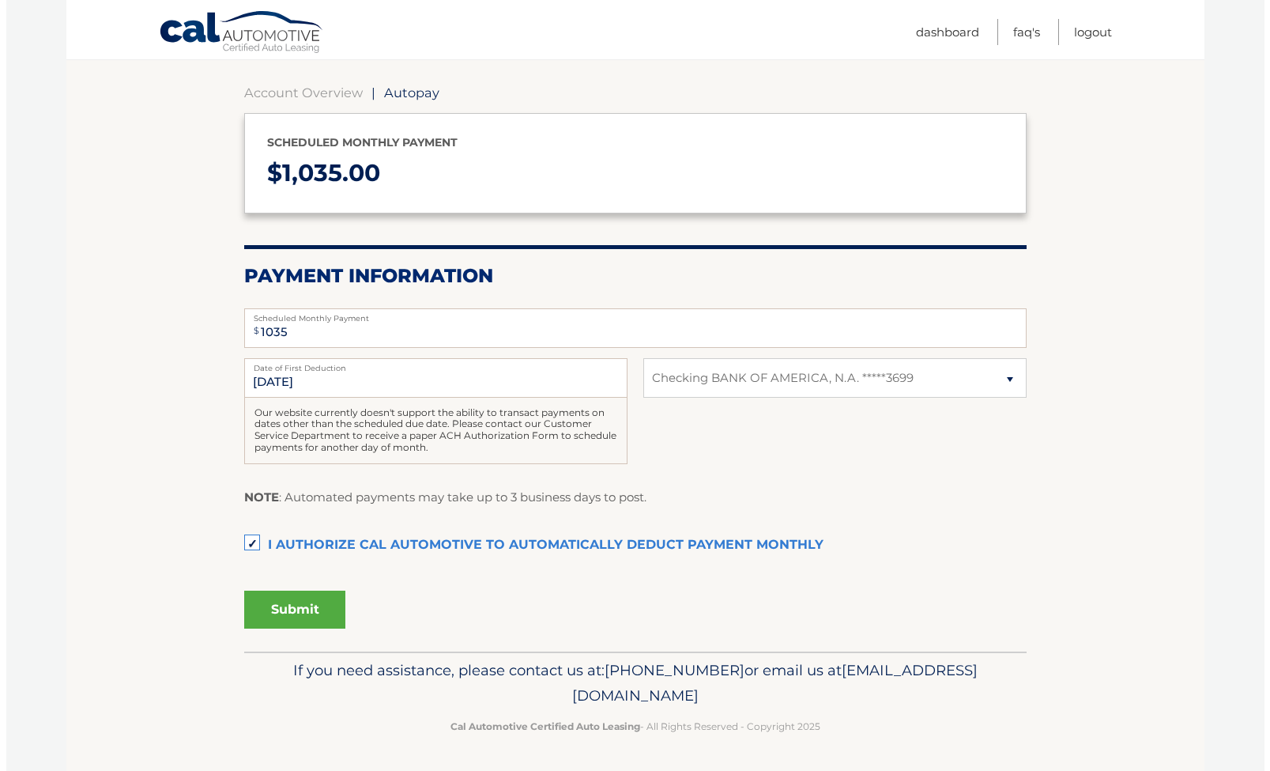
scroll to position [311, 0]
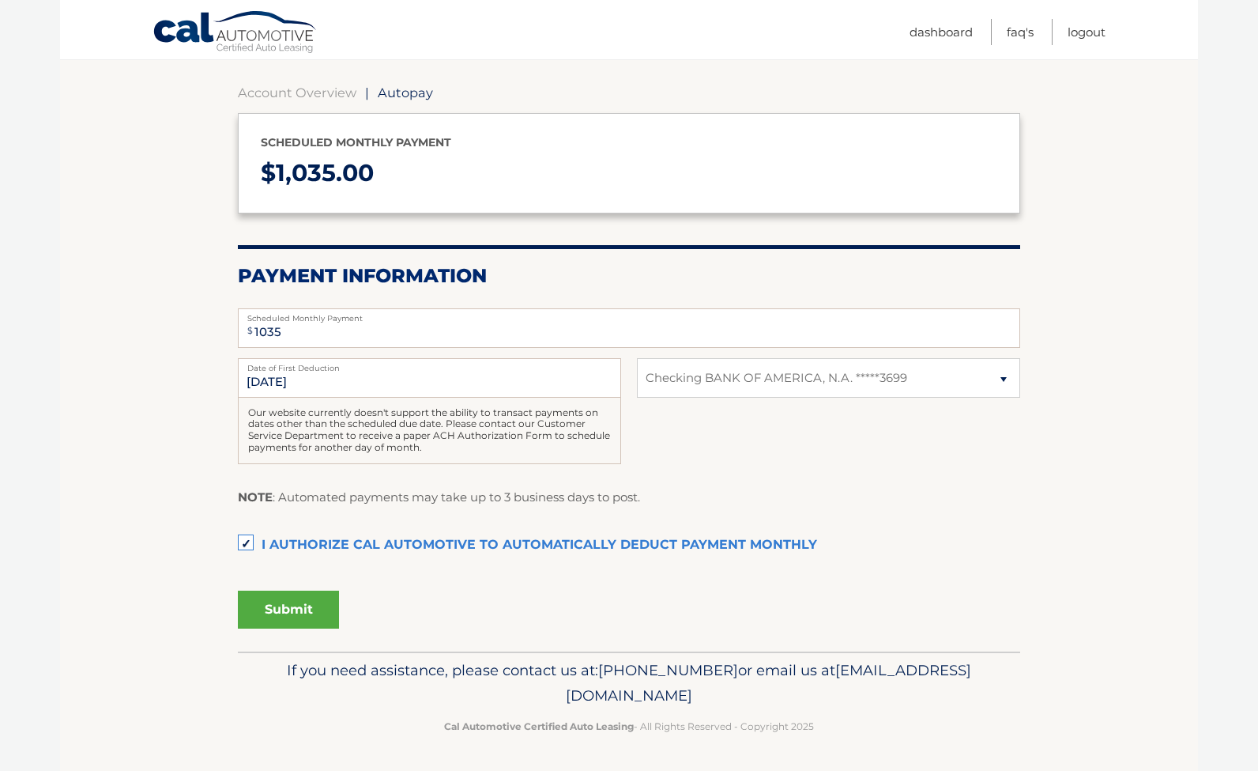
click at [315, 590] on button "Submit" at bounding box center [288, 609] width 101 height 38
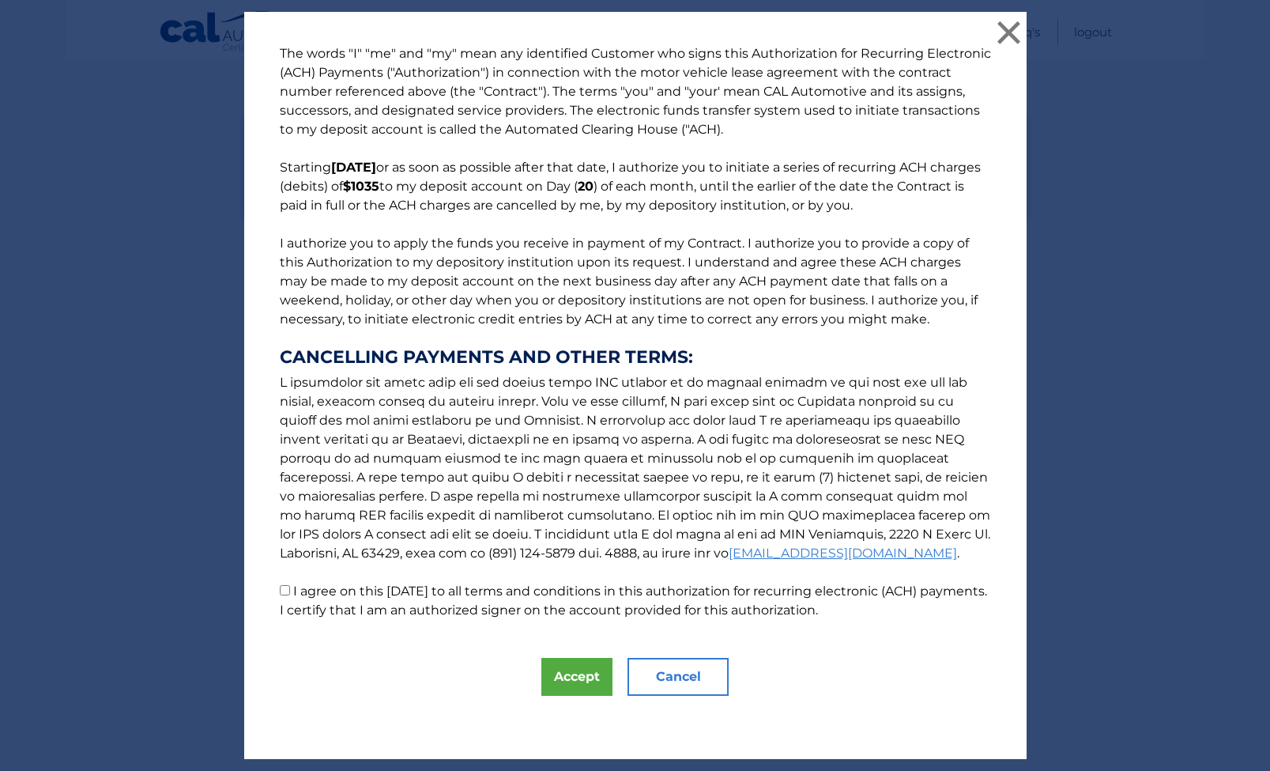
scroll to position [680, 0]
click at [545, 679] on button "Accept" at bounding box center [576, 677] width 71 height 38
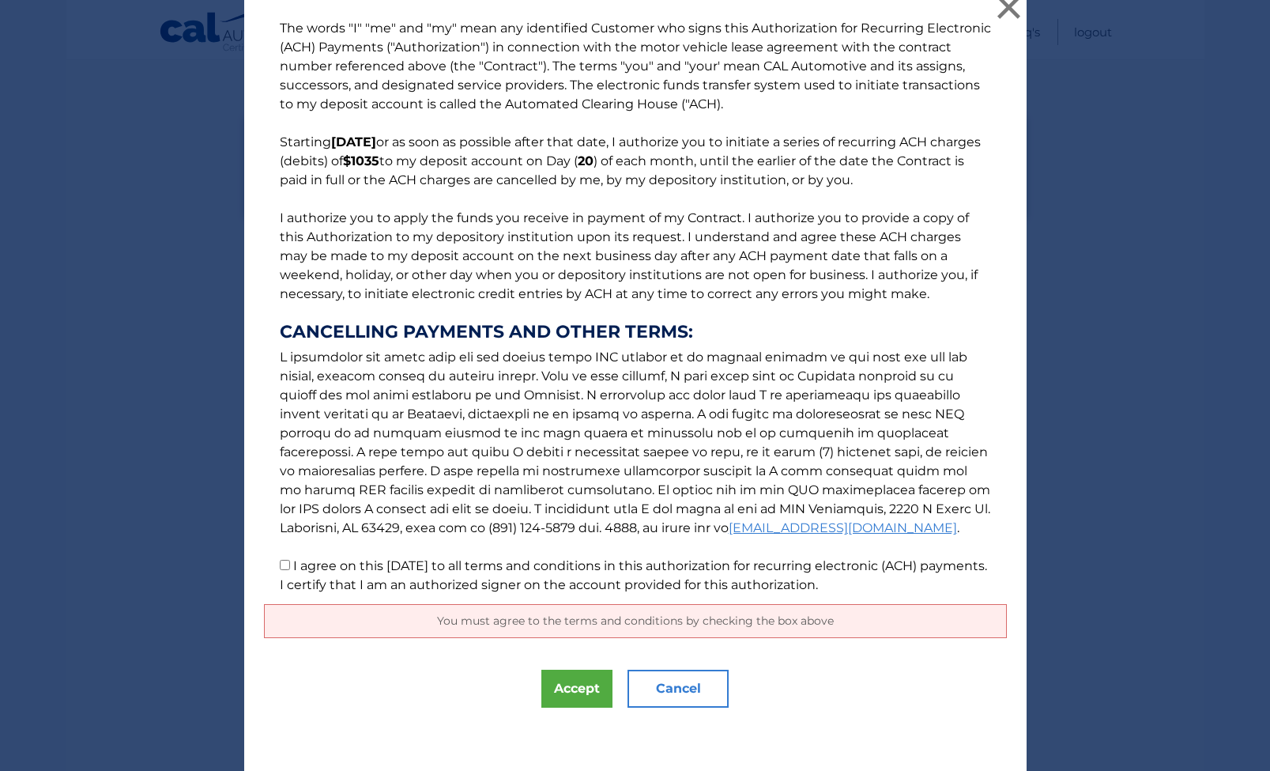
click at [280, 560] on input "I agree on this 09/10/2025 to all terms and conditions in this authorization fo…" at bounding box center [285, 565] width 10 height 10
checkbox input "true"
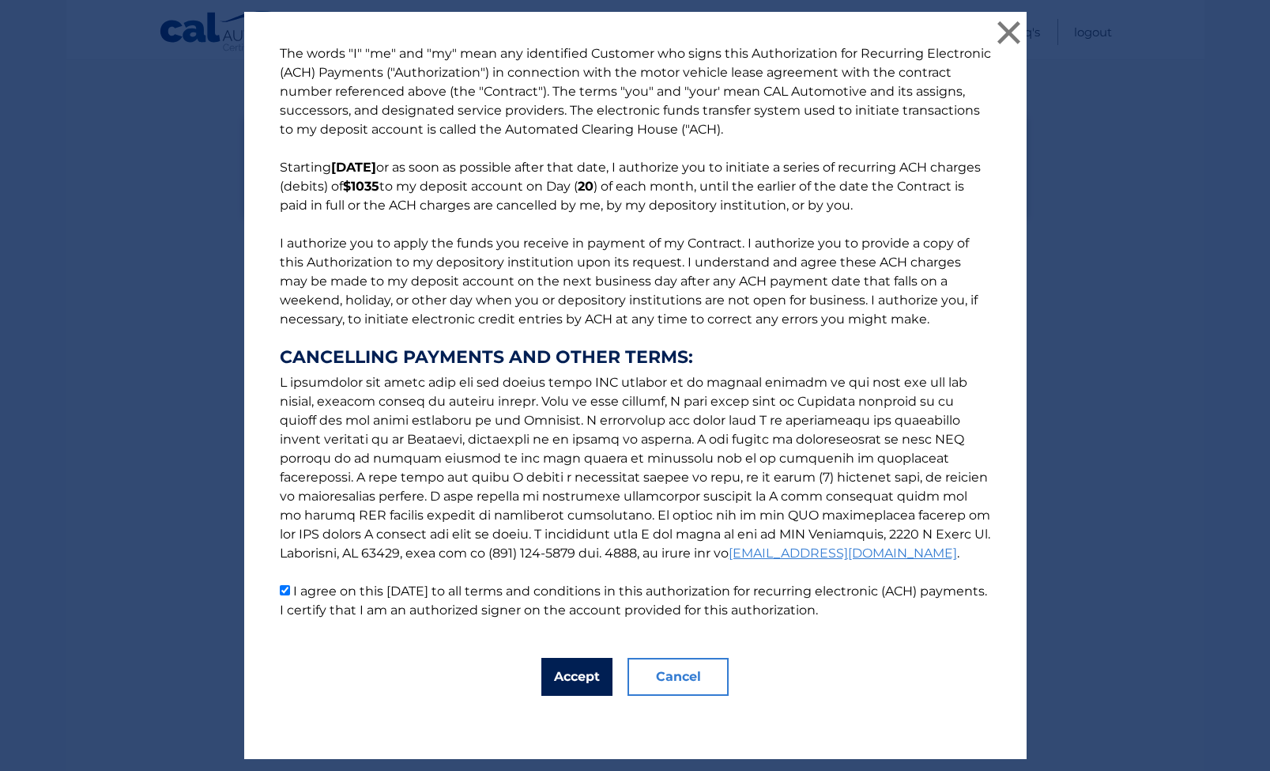
click at [564, 685] on button "Accept" at bounding box center [576, 677] width 71 height 38
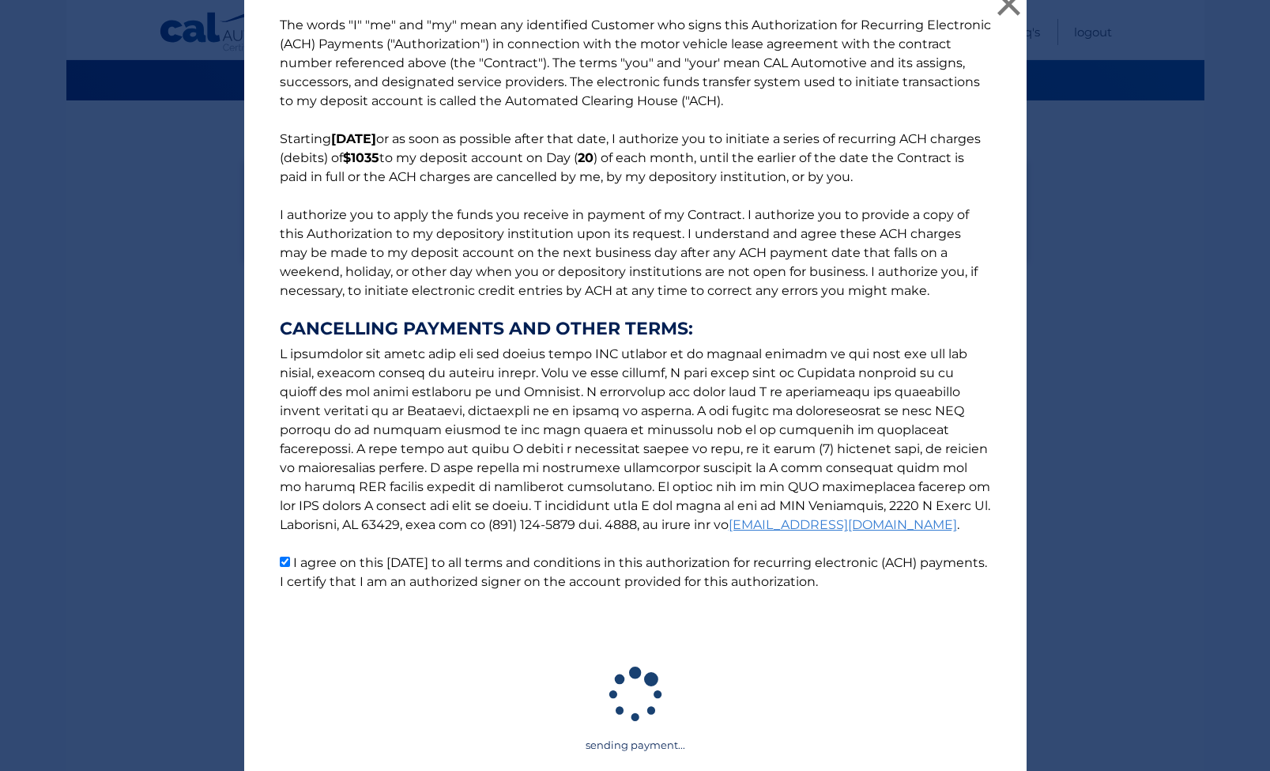
scroll to position [244, 0]
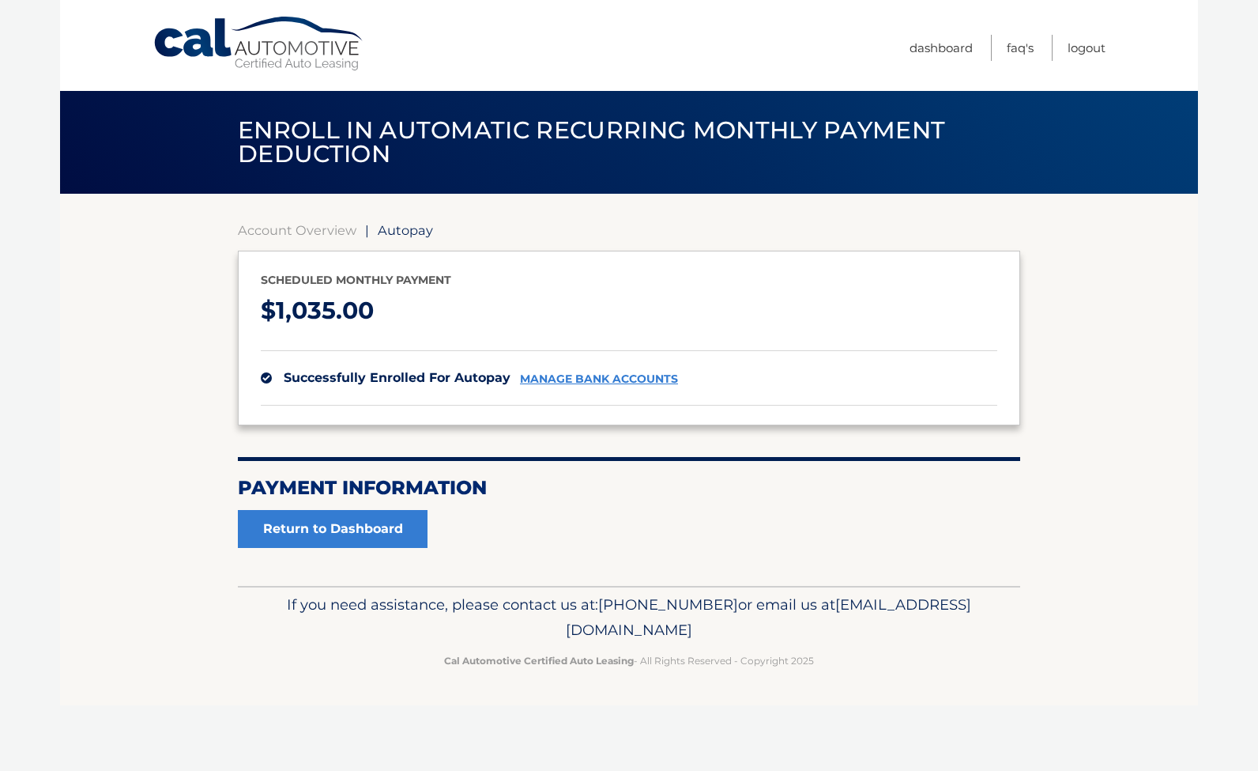
scroll to position [73, 0]
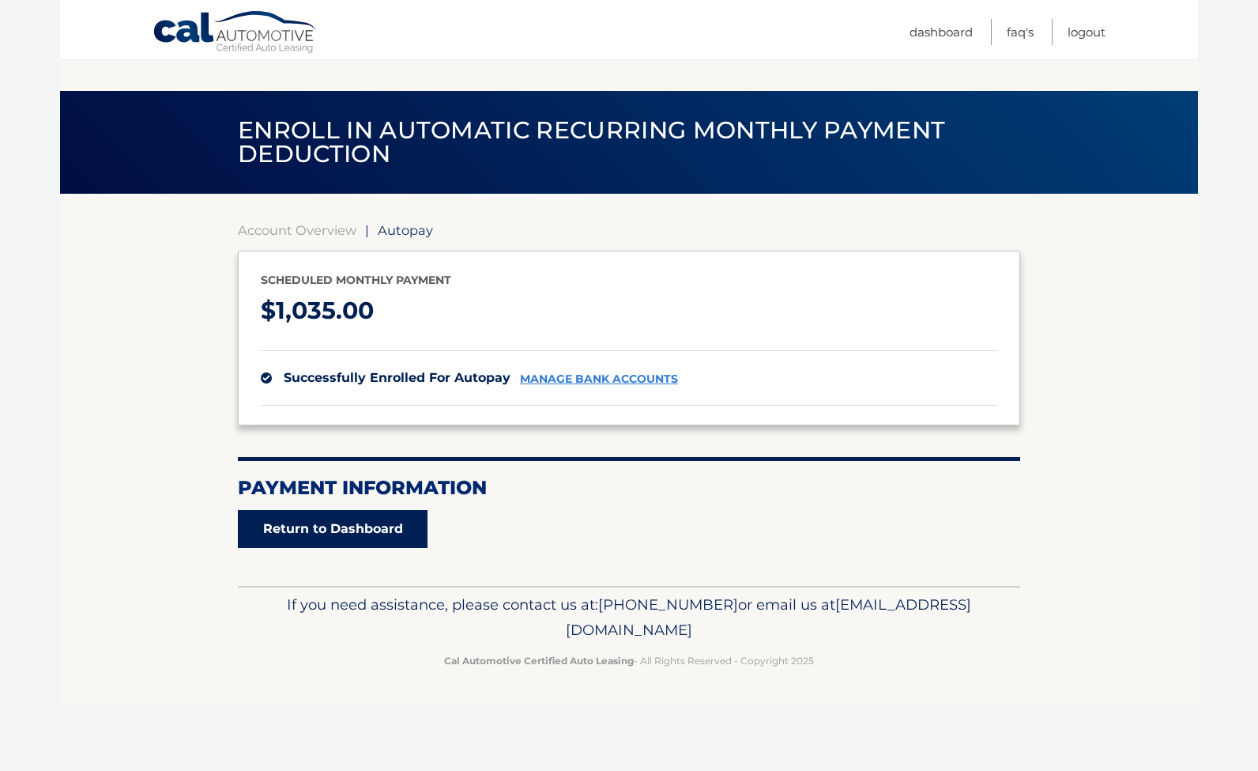
click at [382, 548] on link "Return to Dashboard" at bounding box center [333, 529] width 190 height 38
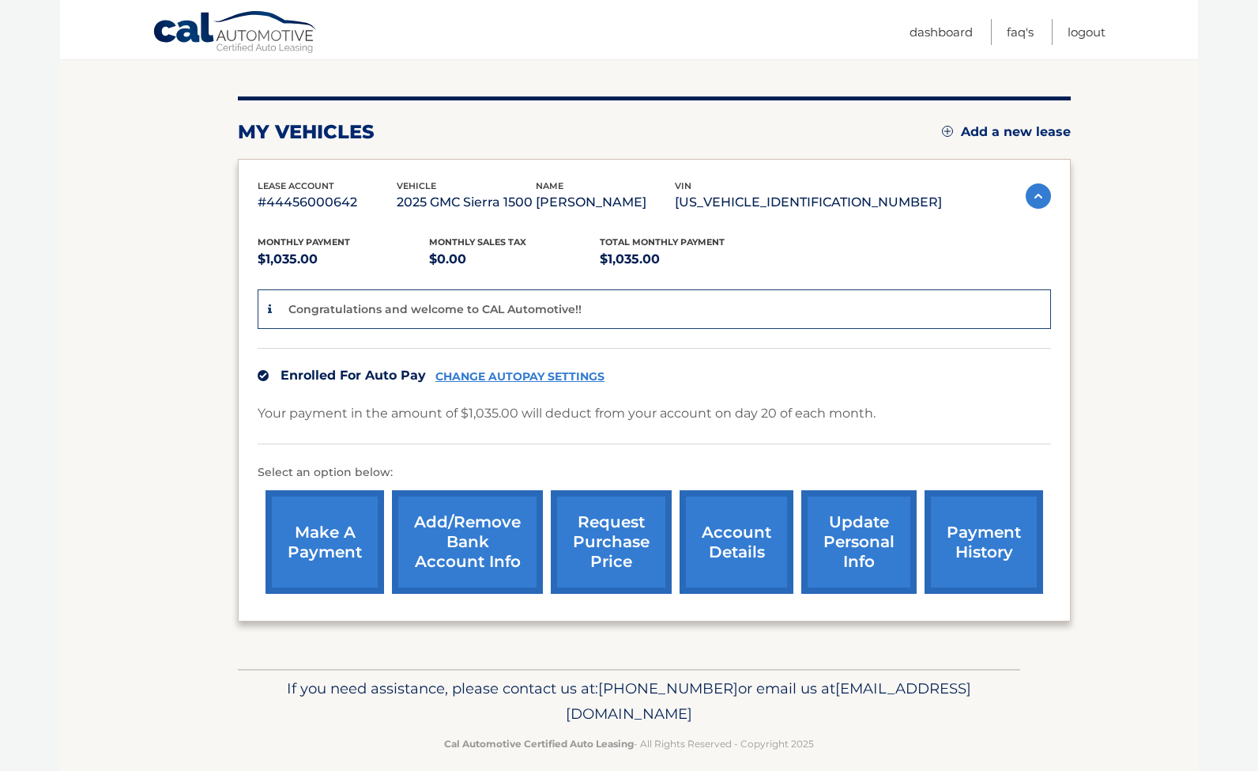
scroll to position [241, 0]
